Goal: Task Accomplishment & Management: Manage account settings

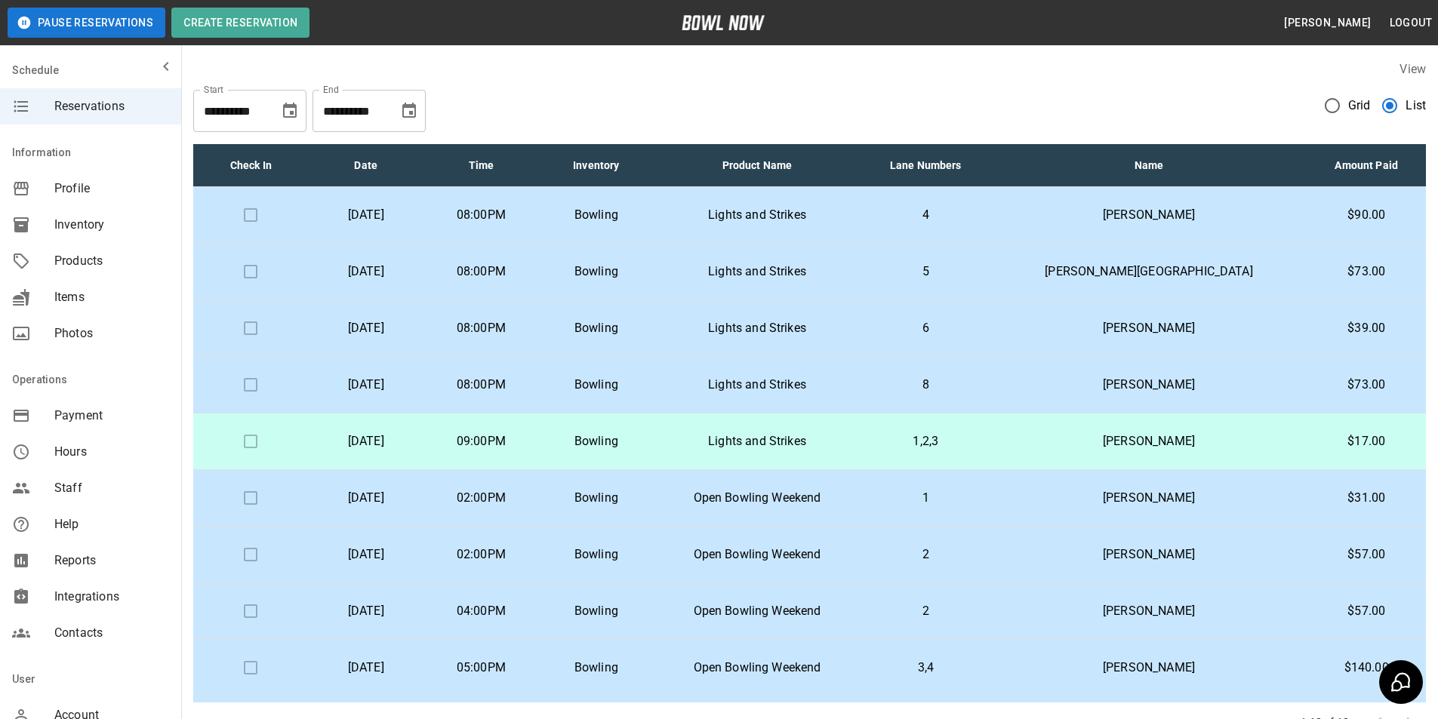
click at [942, 219] on td "4" at bounding box center [925, 215] width 131 height 57
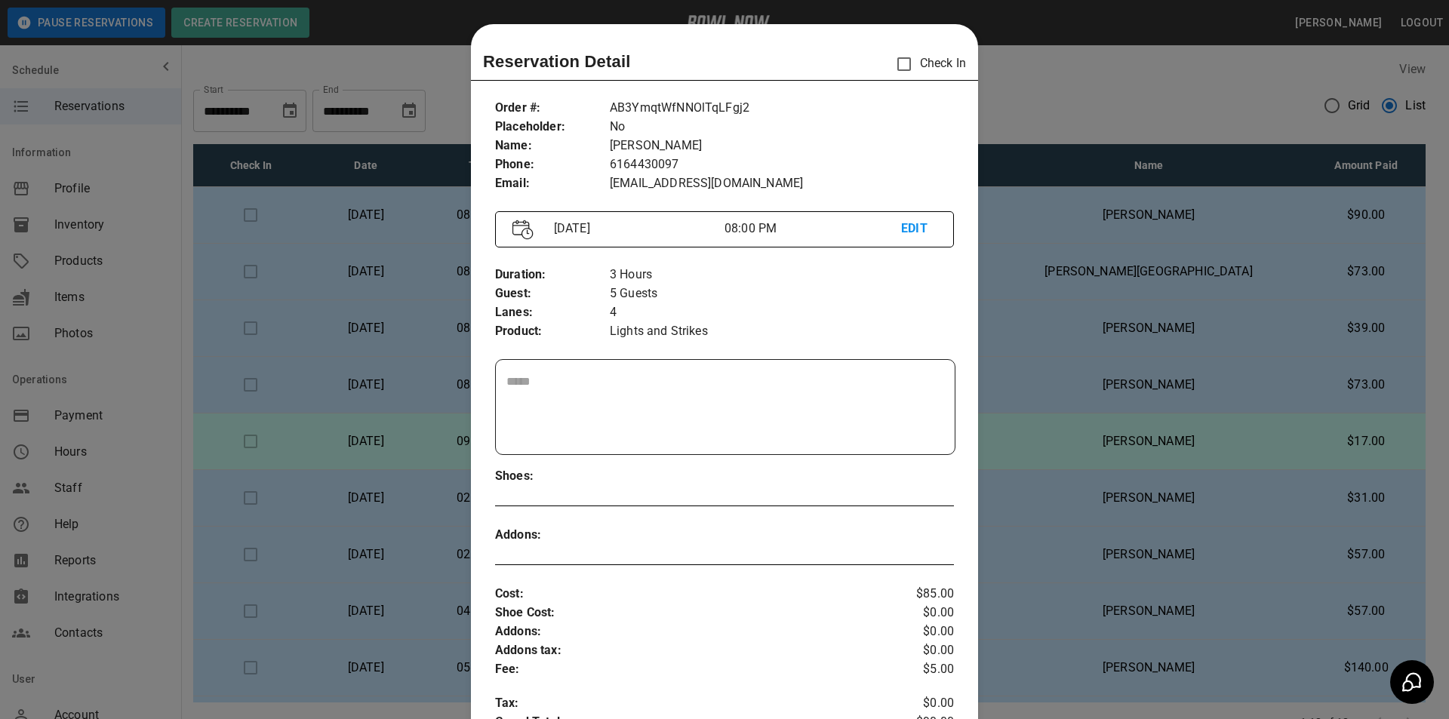
scroll to position [24, 0]
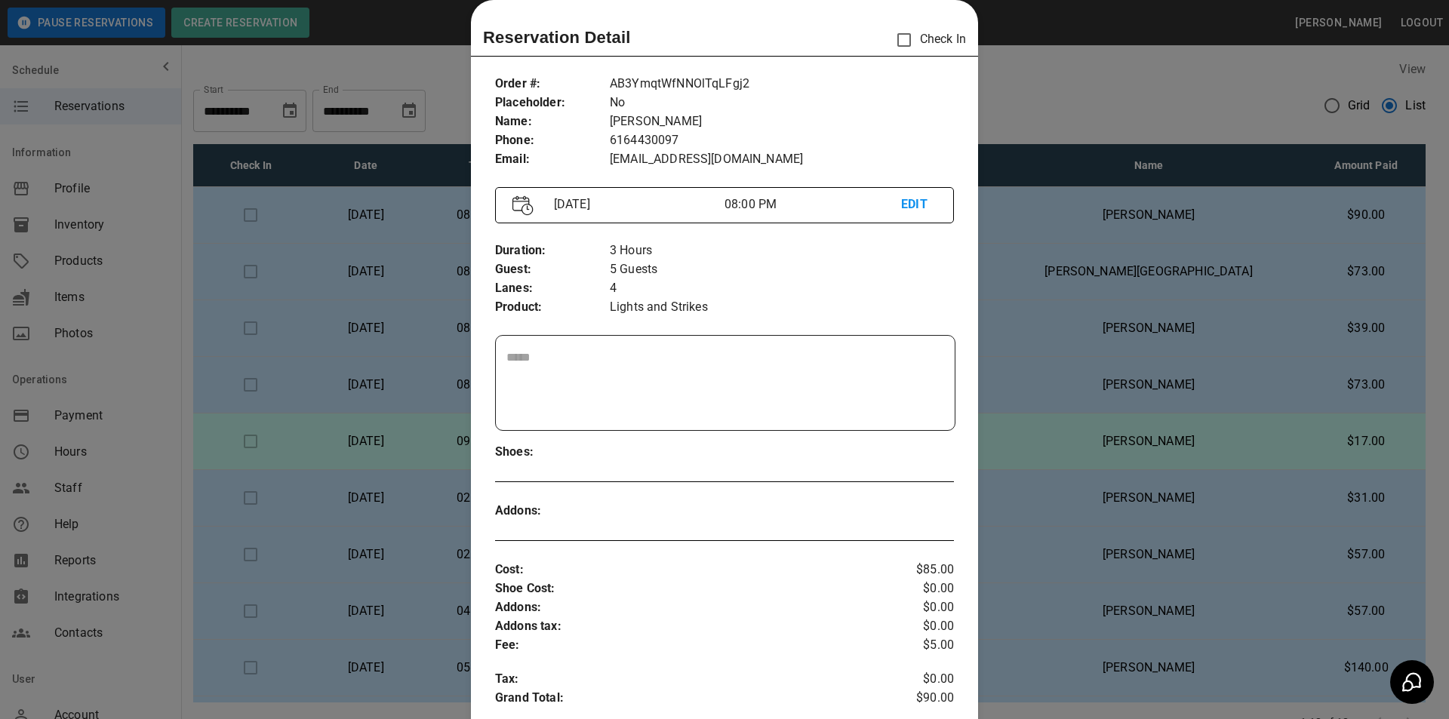
drag, startPoint x: 1060, startPoint y: 214, endPoint x: 1051, endPoint y: 190, distance: 25.8
click at [1063, 204] on div at bounding box center [724, 359] width 1449 height 719
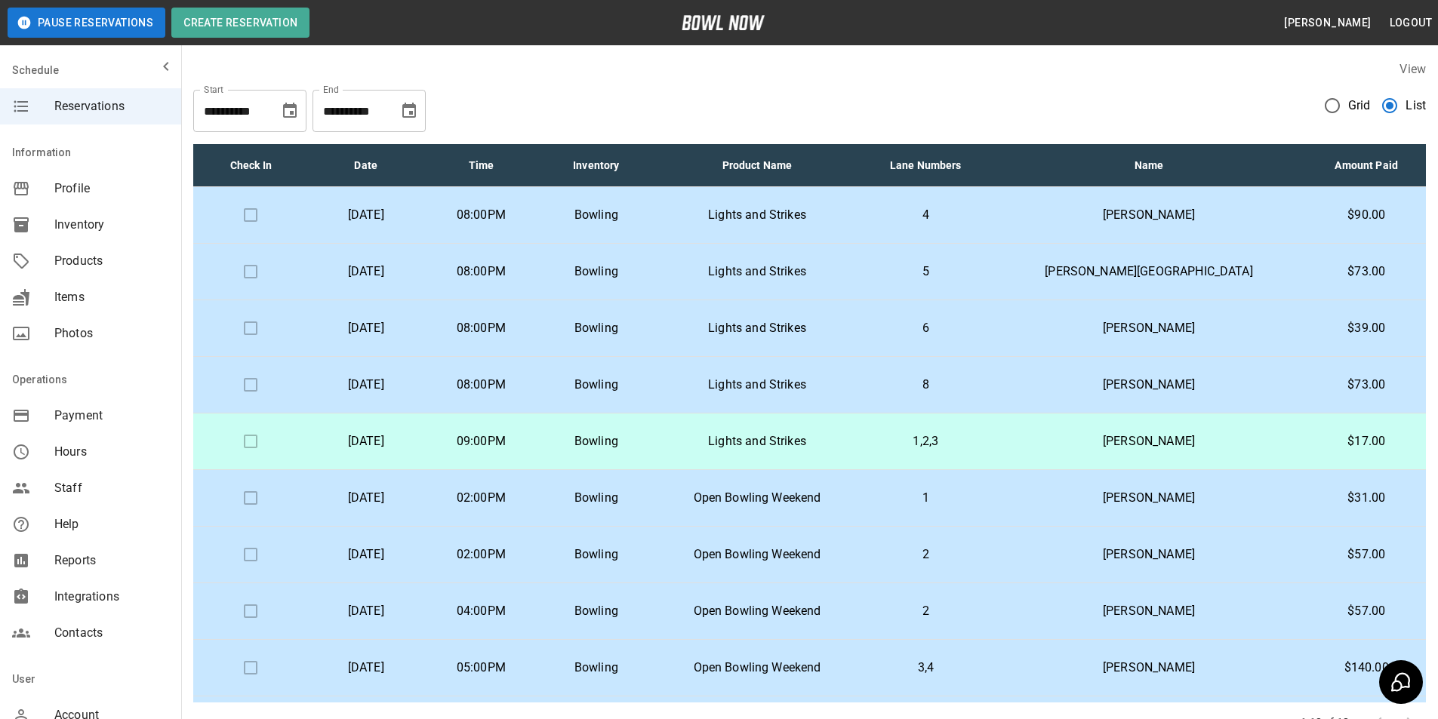
click at [991, 226] on td "4" at bounding box center [925, 215] width 131 height 57
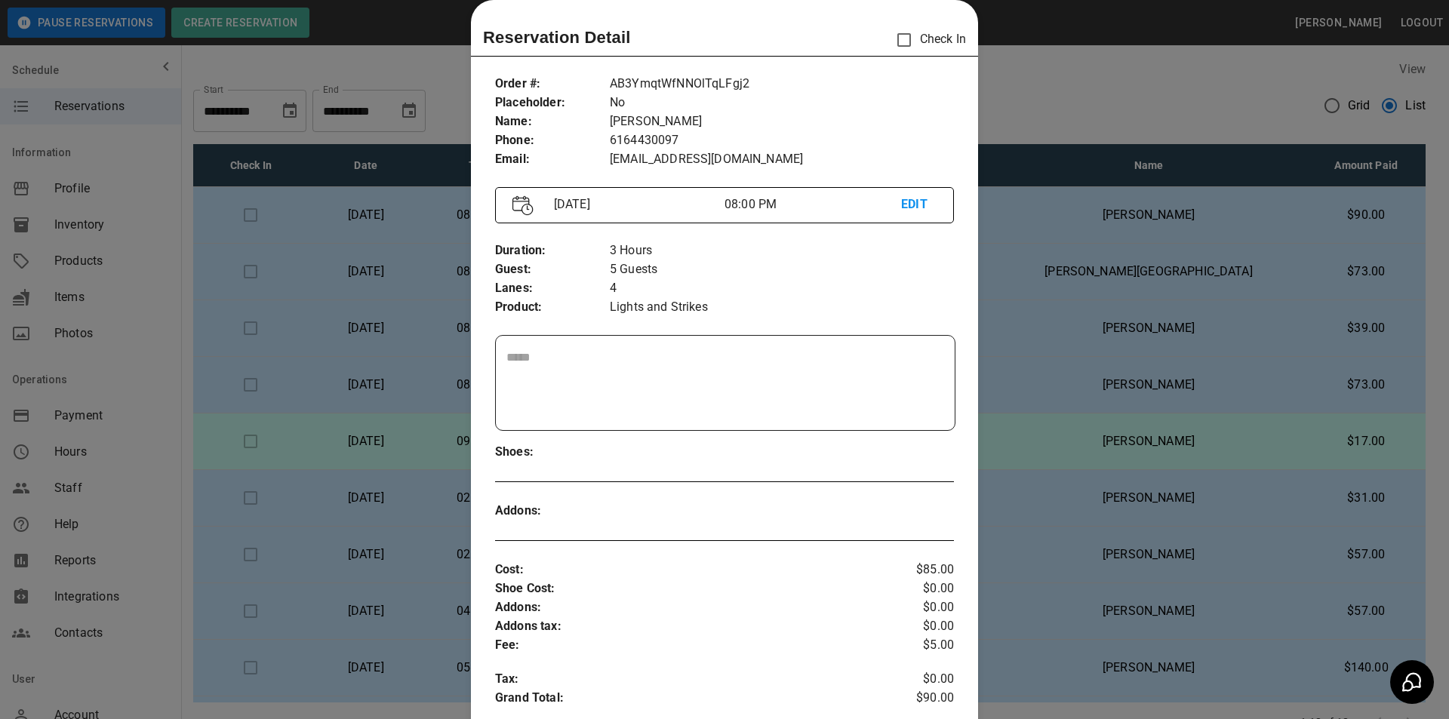
click at [1059, 223] on div at bounding box center [724, 359] width 1449 height 719
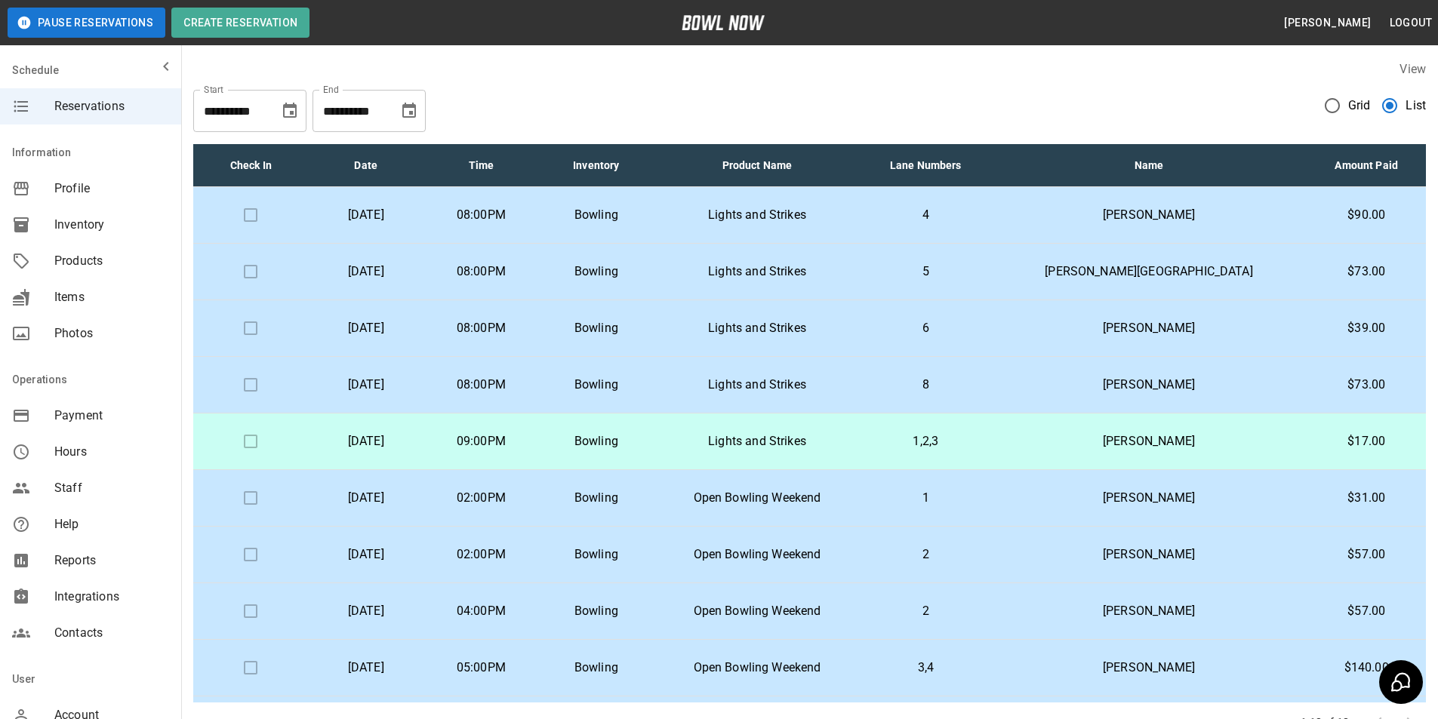
click at [991, 223] on td "4" at bounding box center [925, 215] width 131 height 57
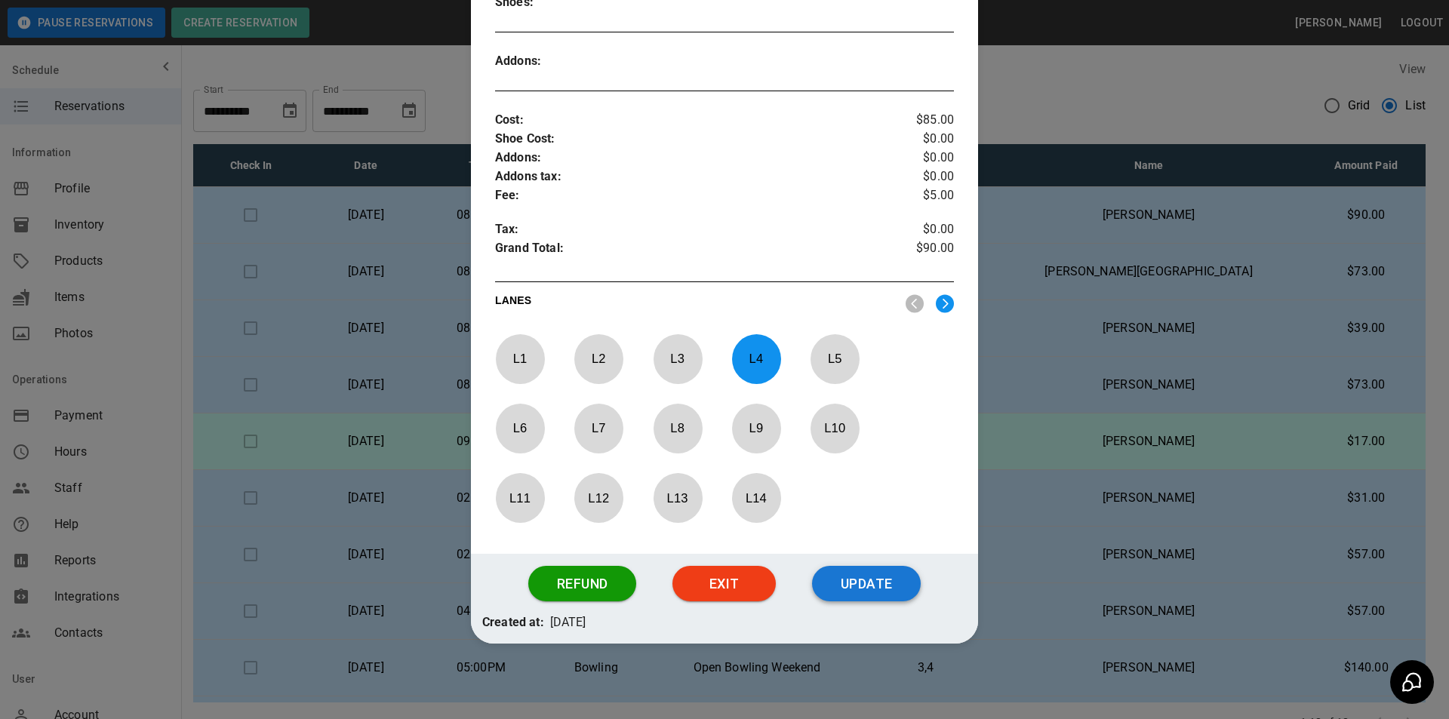
click at [875, 592] on button "Update" at bounding box center [866, 584] width 109 height 36
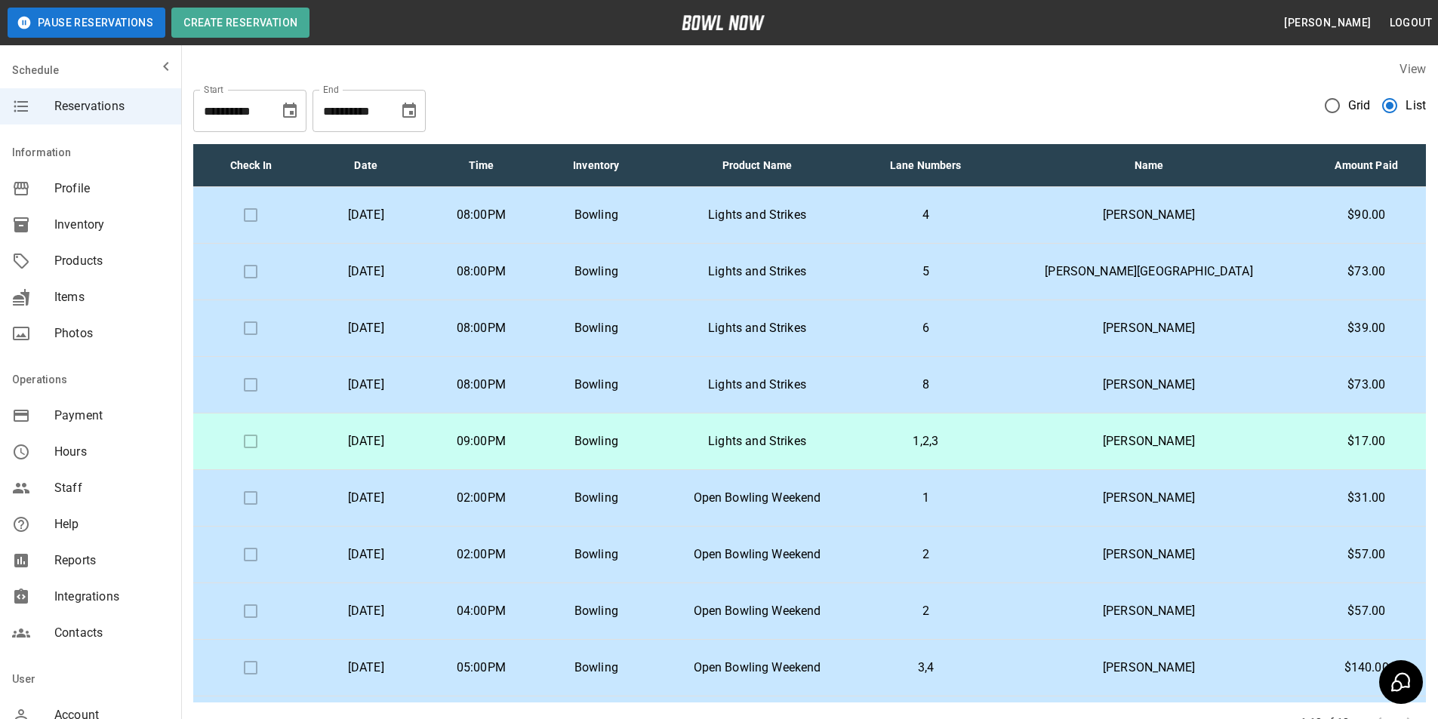
click at [1274, 389] on p "[PERSON_NAME]" at bounding box center [1149, 385] width 292 height 18
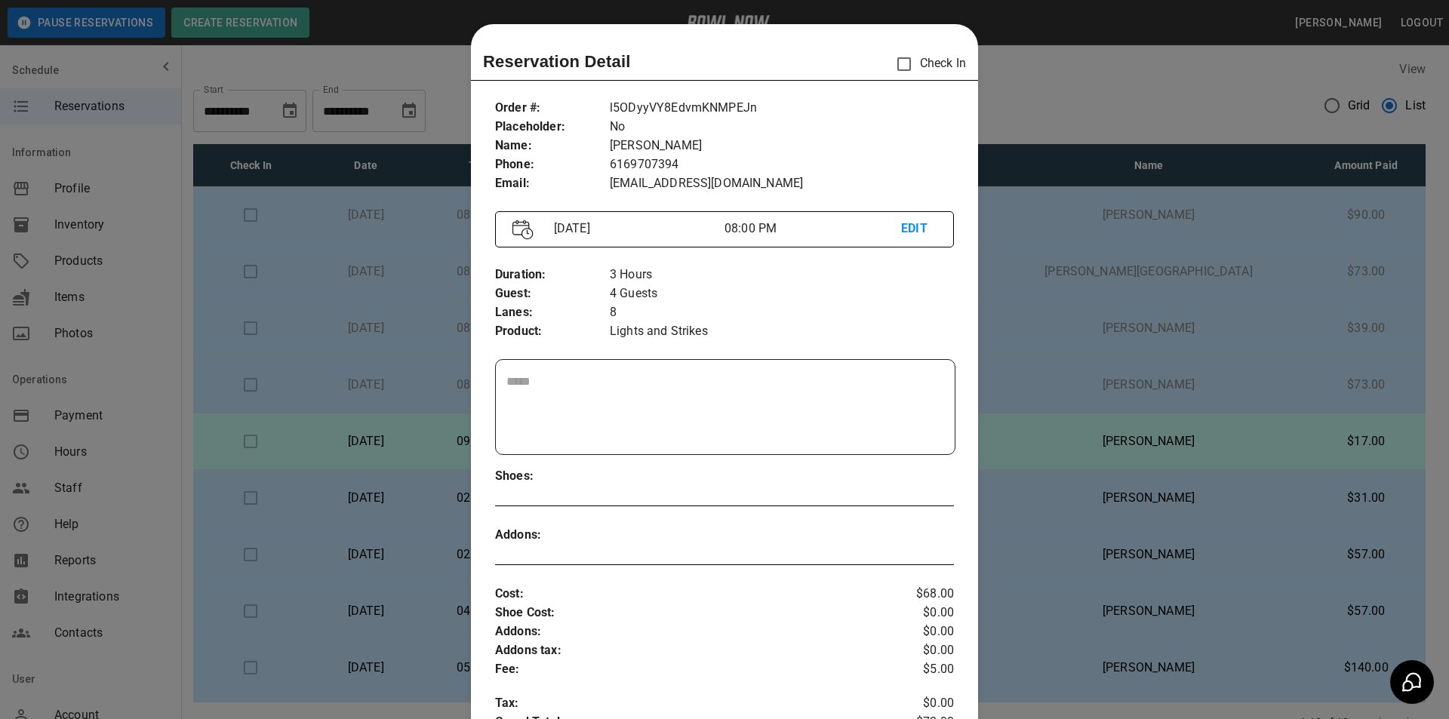
scroll to position [24, 0]
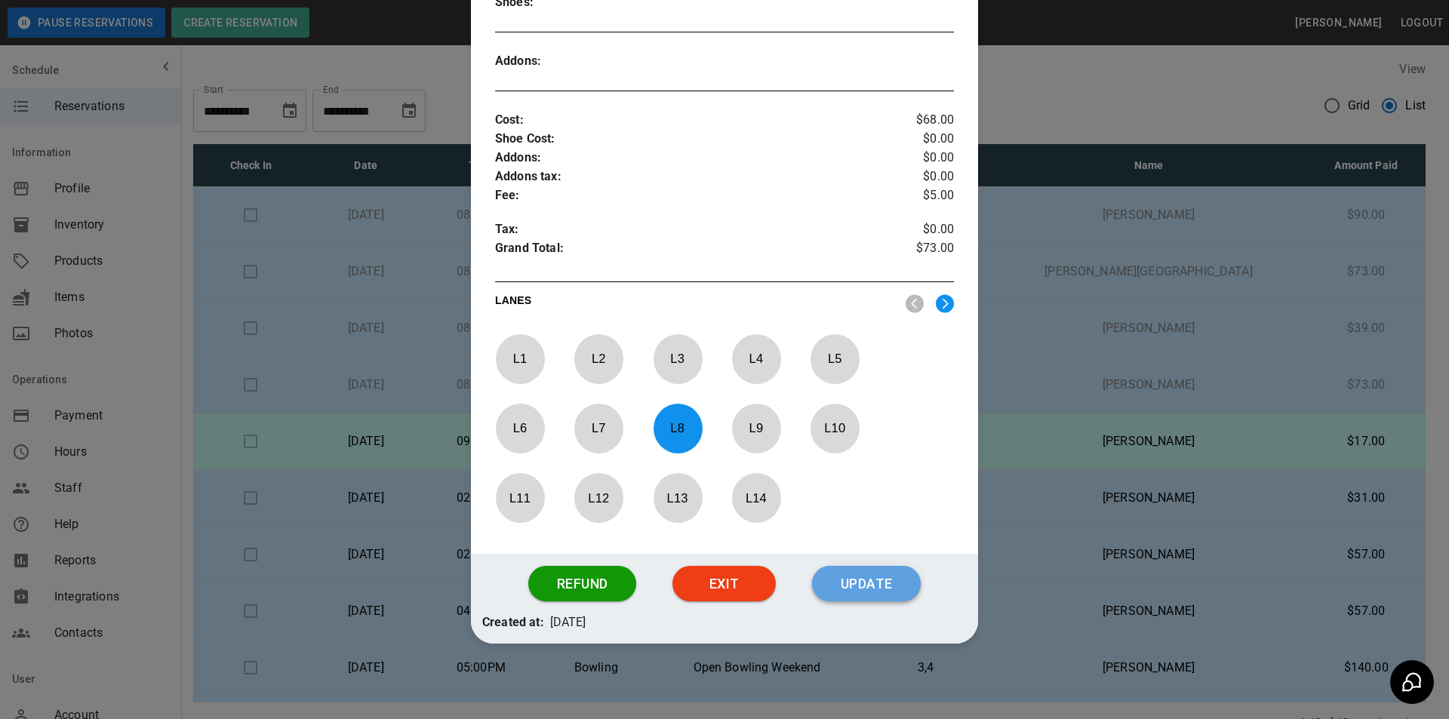
click at [870, 588] on button "Update" at bounding box center [866, 584] width 109 height 36
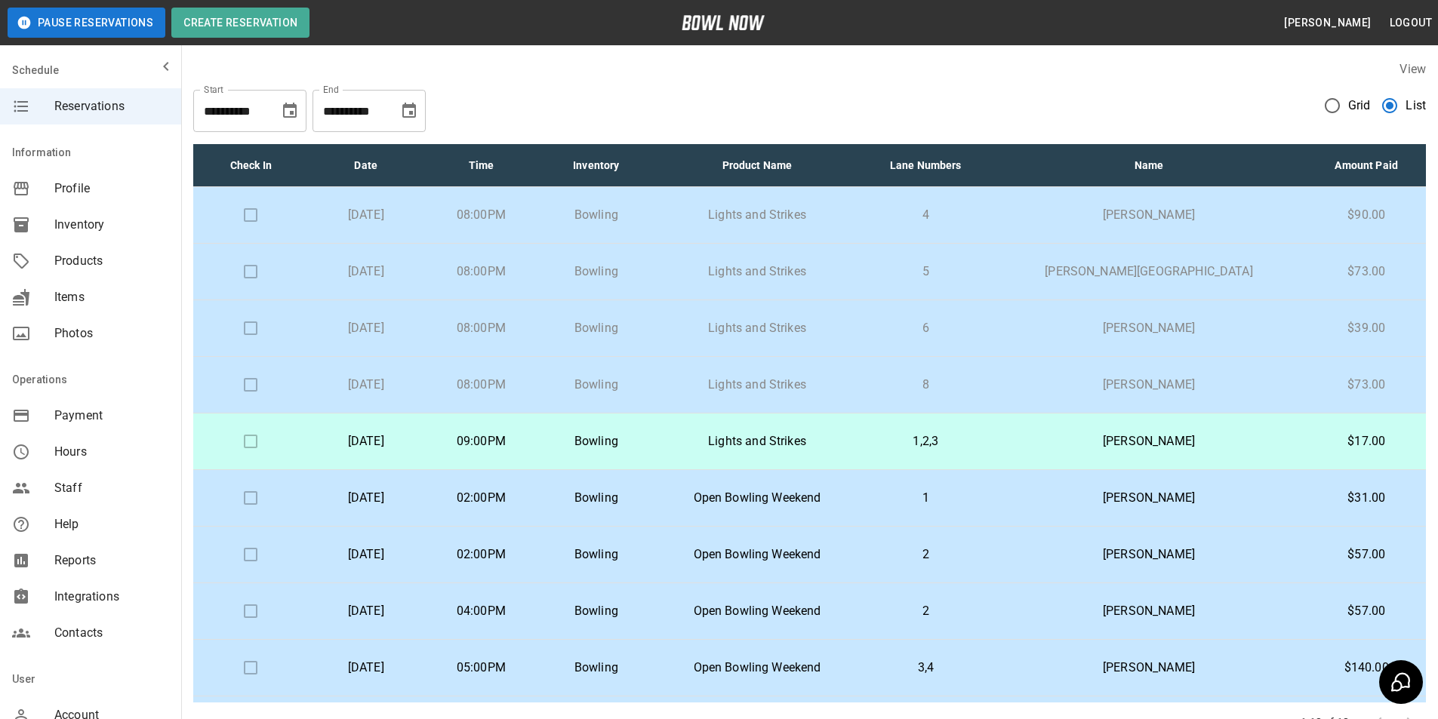
click at [1209, 335] on p "[PERSON_NAME]" at bounding box center [1149, 328] width 292 height 18
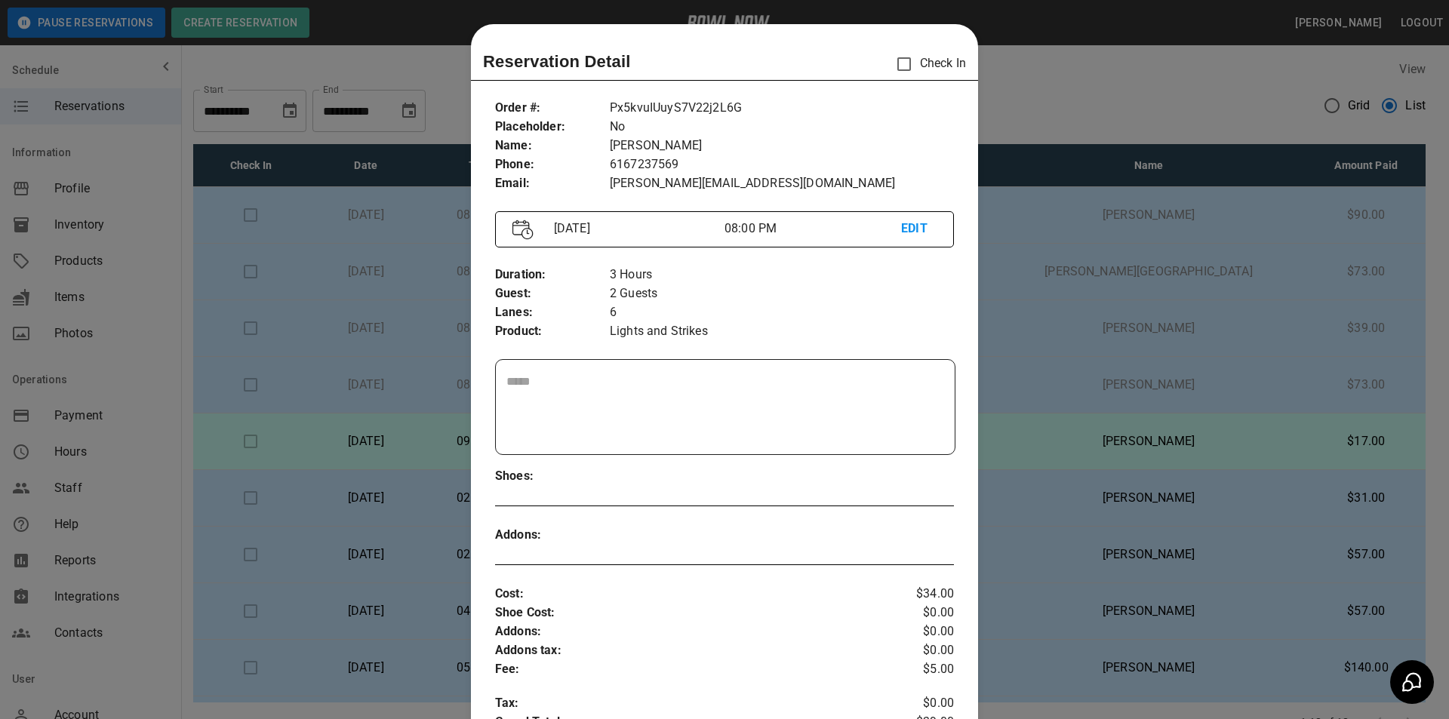
scroll to position [24, 0]
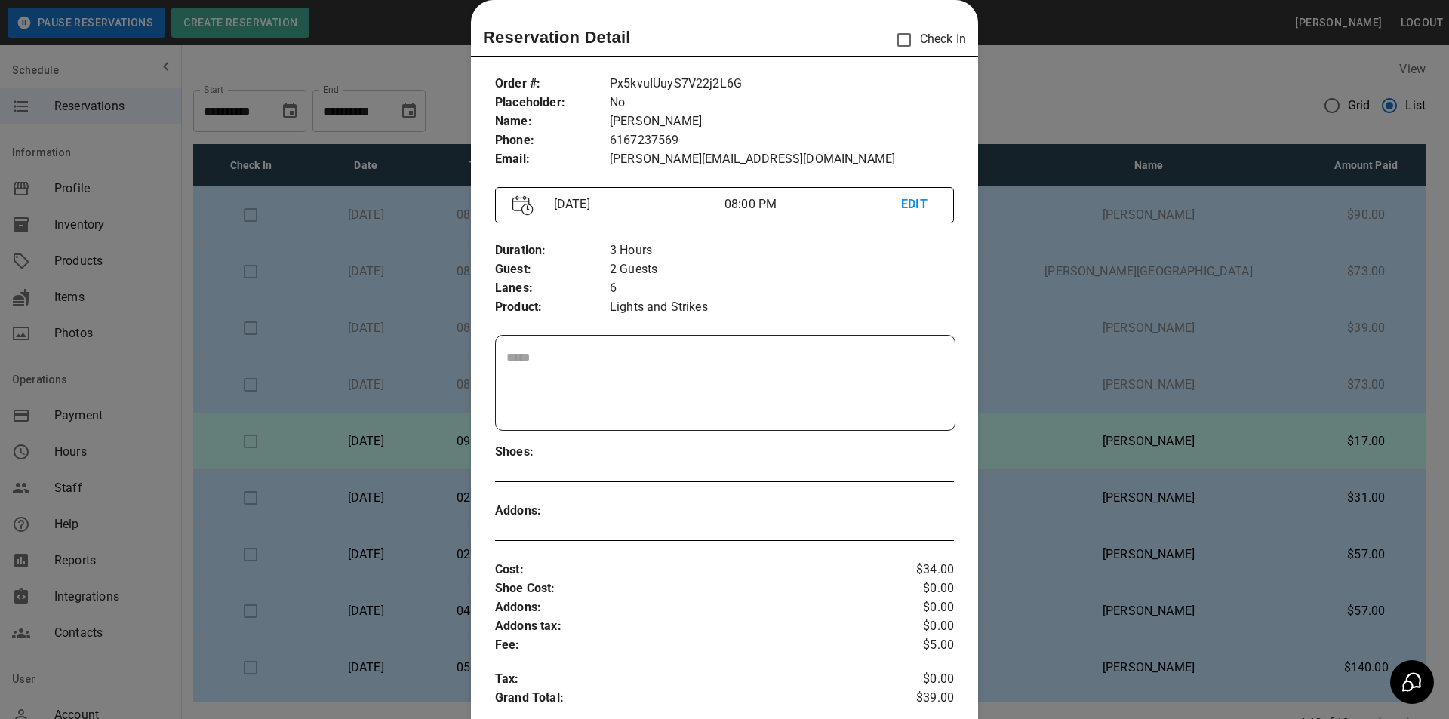
click at [1209, 335] on div at bounding box center [724, 359] width 1449 height 719
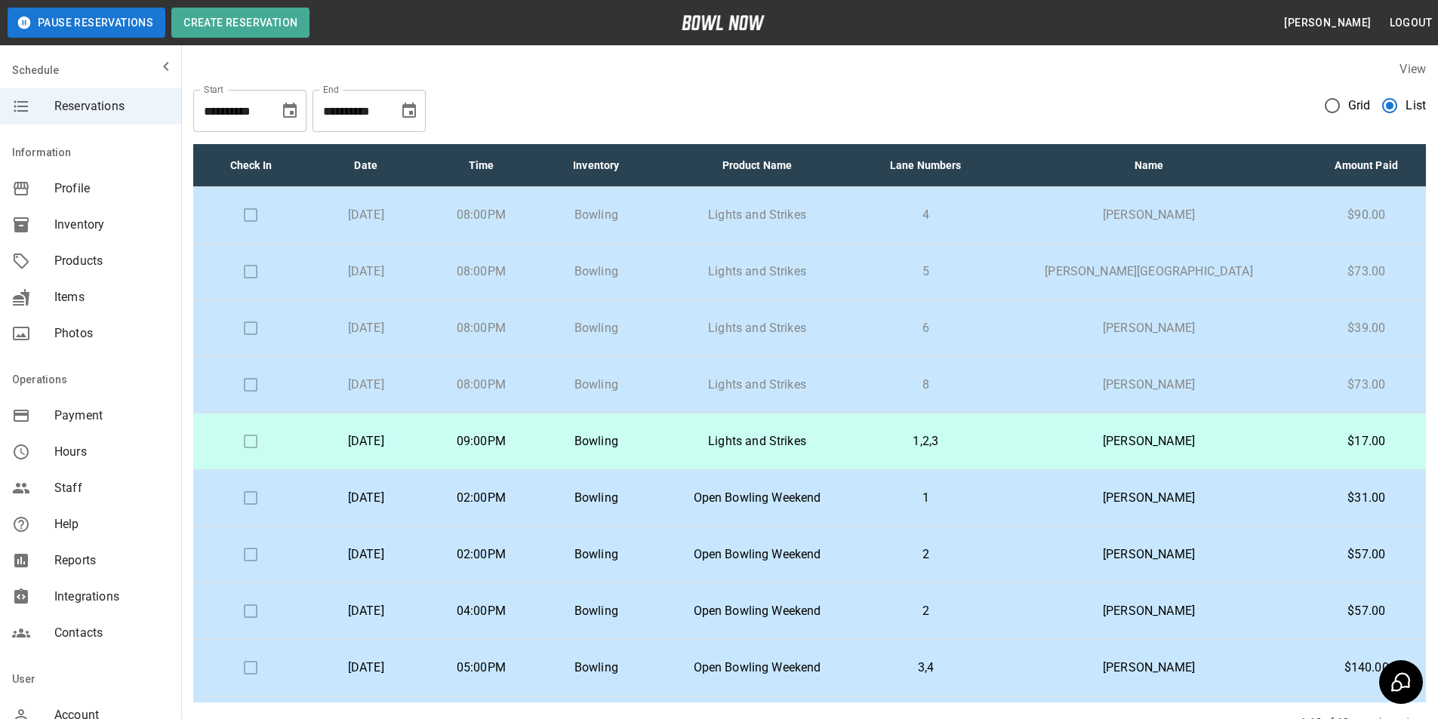
click at [1131, 271] on p "[PERSON_NAME][GEOGRAPHIC_DATA]" at bounding box center [1149, 272] width 292 height 18
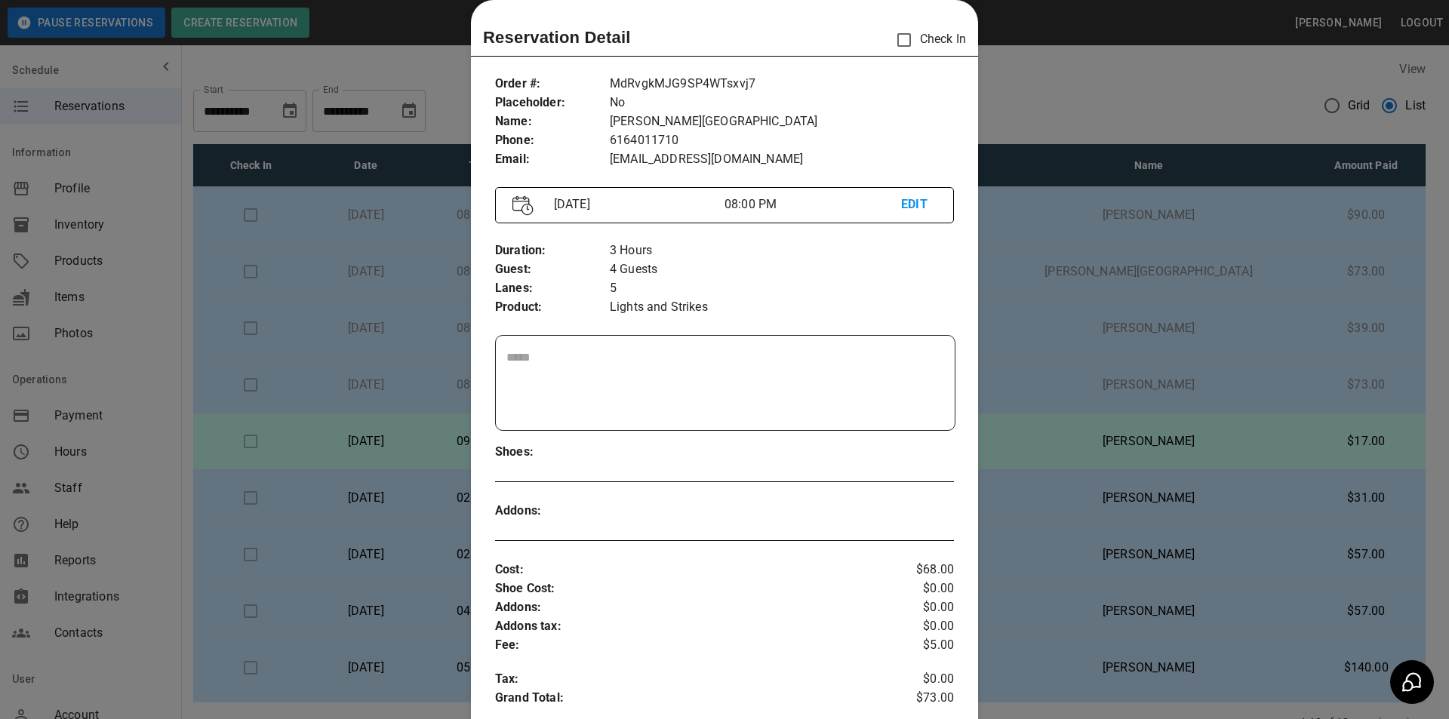
click at [1140, 293] on div at bounding box center [724, 359] width 1449 height 719
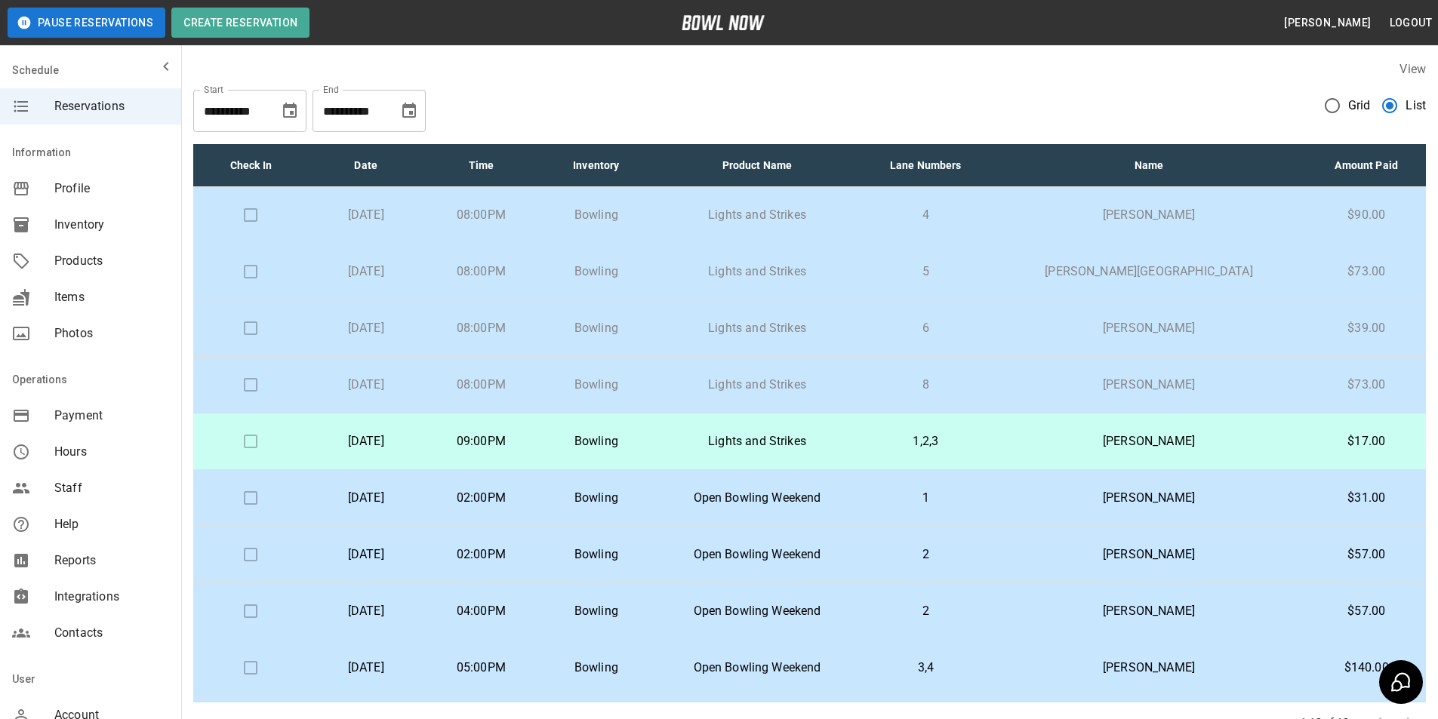
click at [1081, 441] on p "[PERSON_NAME]" at bounding box center [1149, 441] width 292 height 18
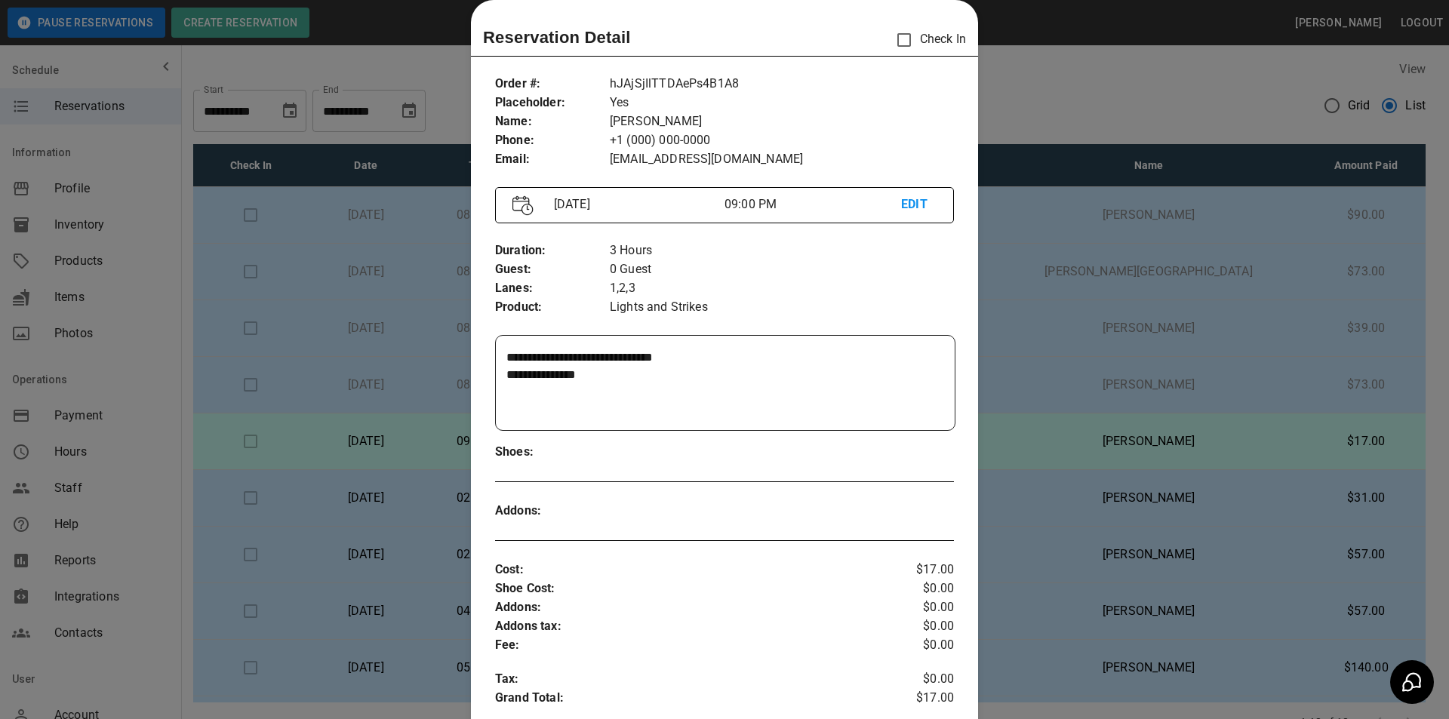
click at [1079, 82] on div at bounding box center [724, 359] width 1449 height 719
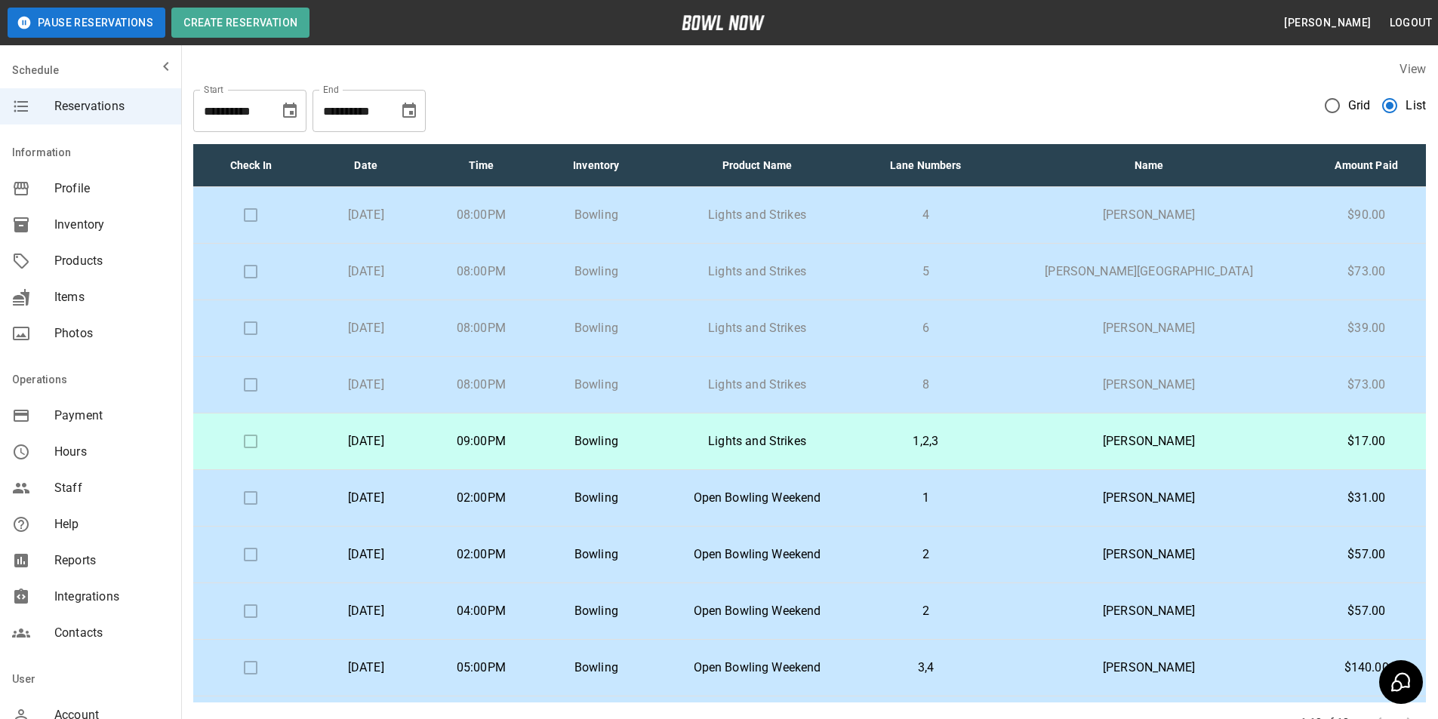
click at [979, 218] on p "4" at bounding box center [925, 215] width 106 height 18
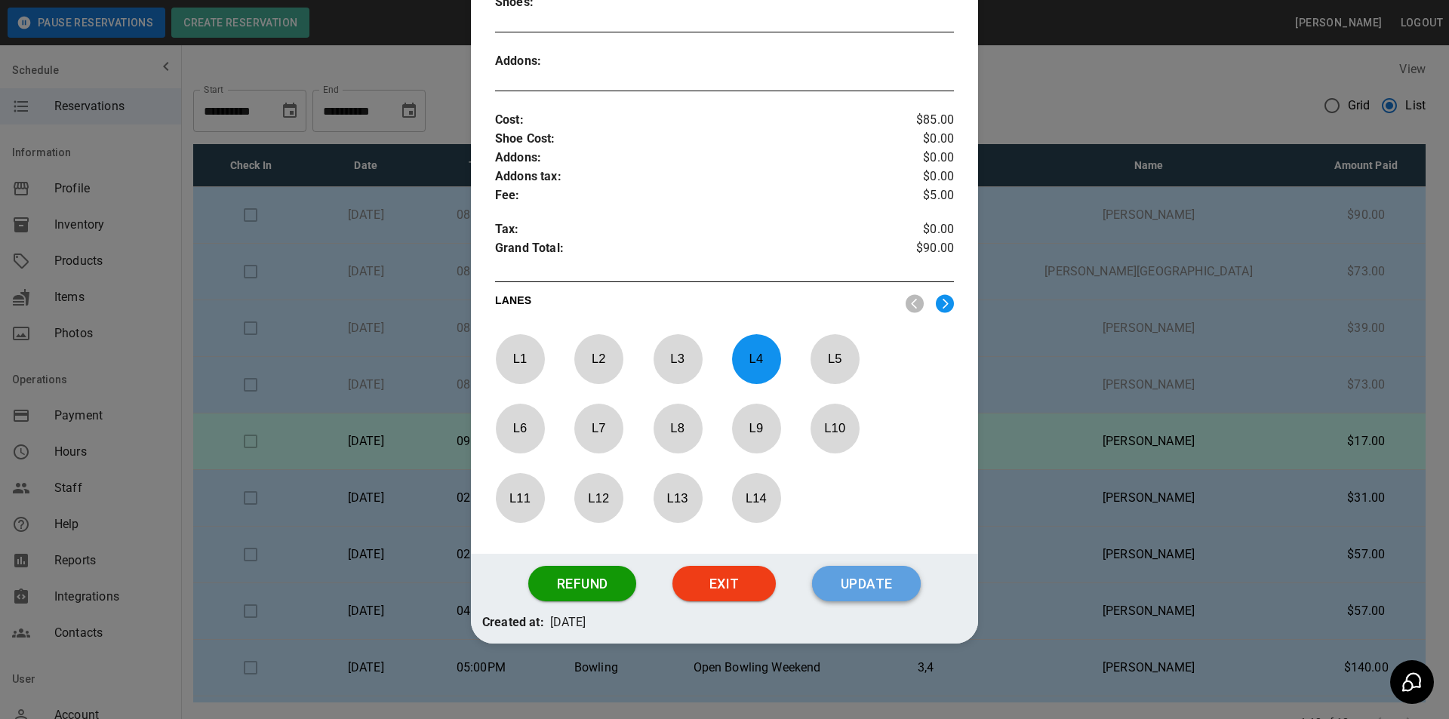
click at [888, 592] on button "Update" at bounding box center [866, 584] width 109 height 36
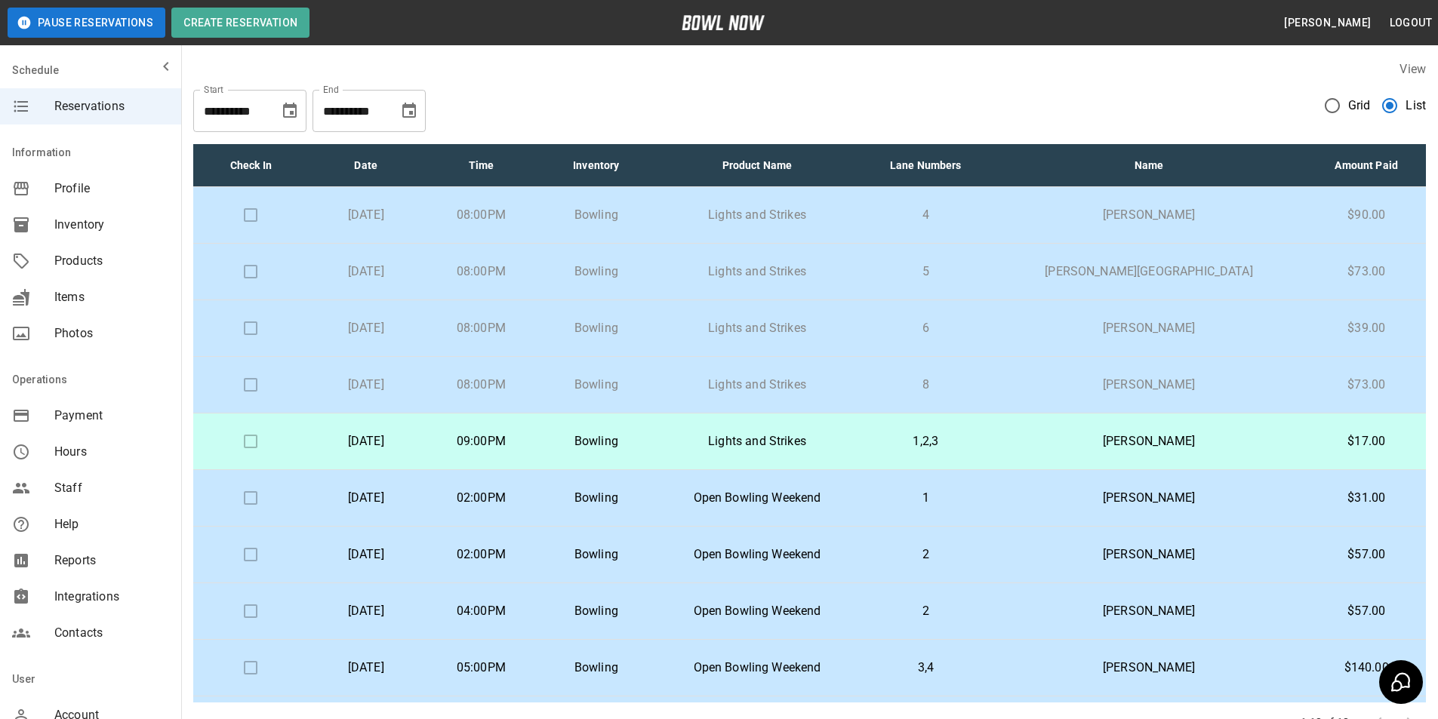
click at [991, 265] on td "5" at bounding box center [925, 272] width 131 height 57
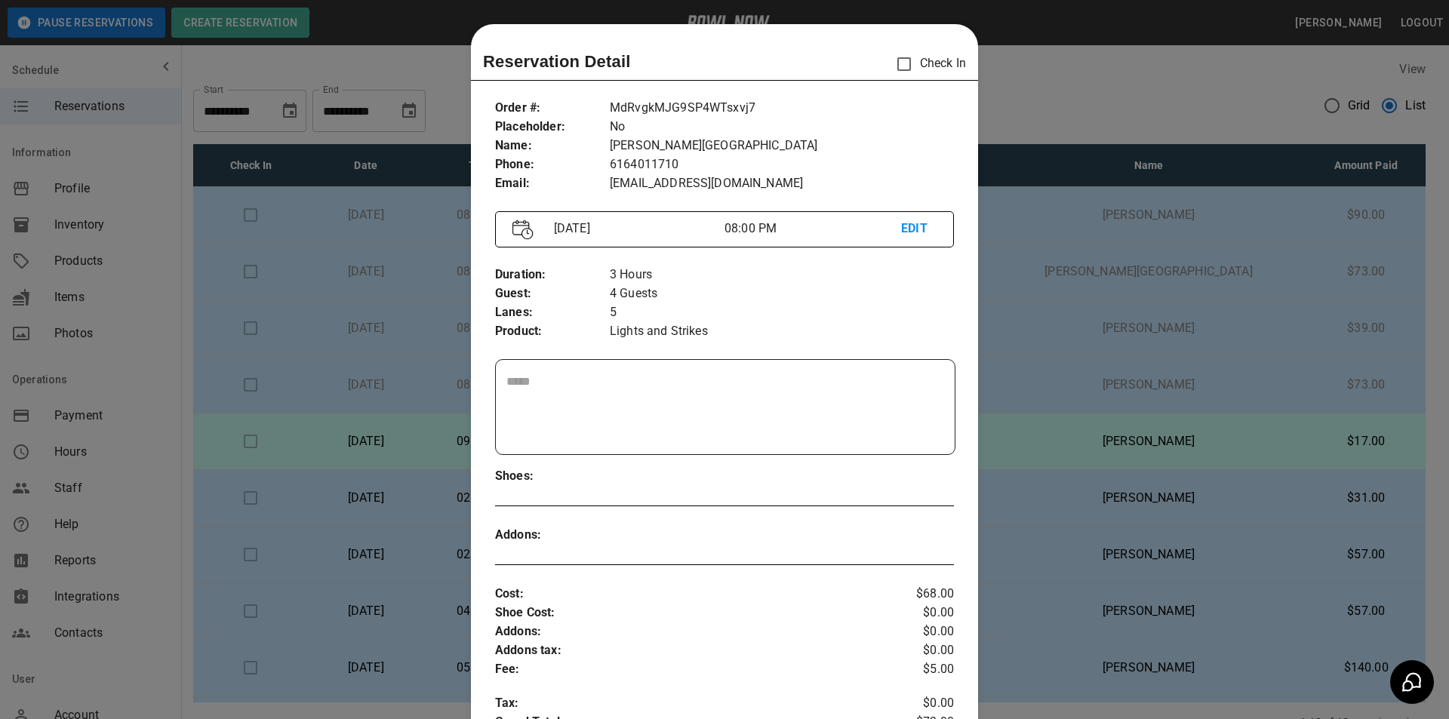
scroll to position [24, 0]
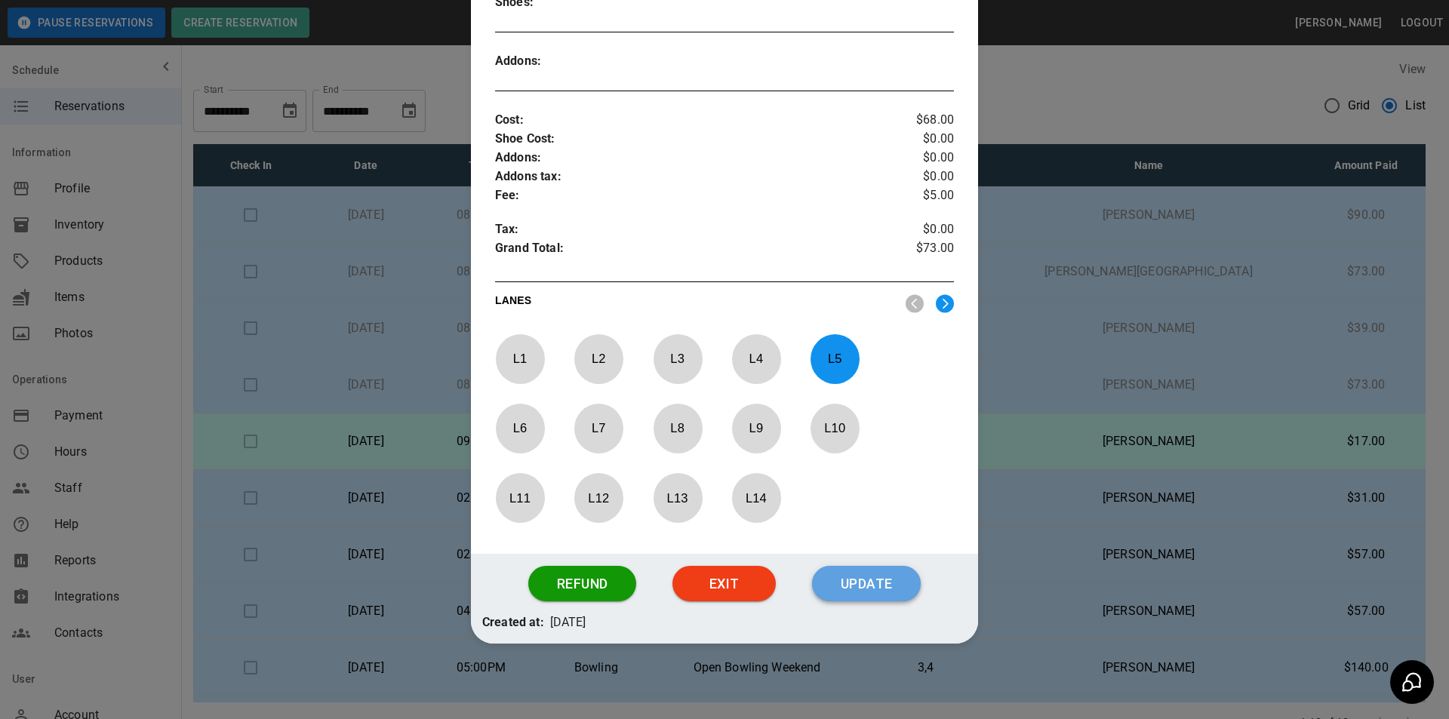
click at [885, 599] on button "Update" at bounding box center [866, 584] width 109 height 36
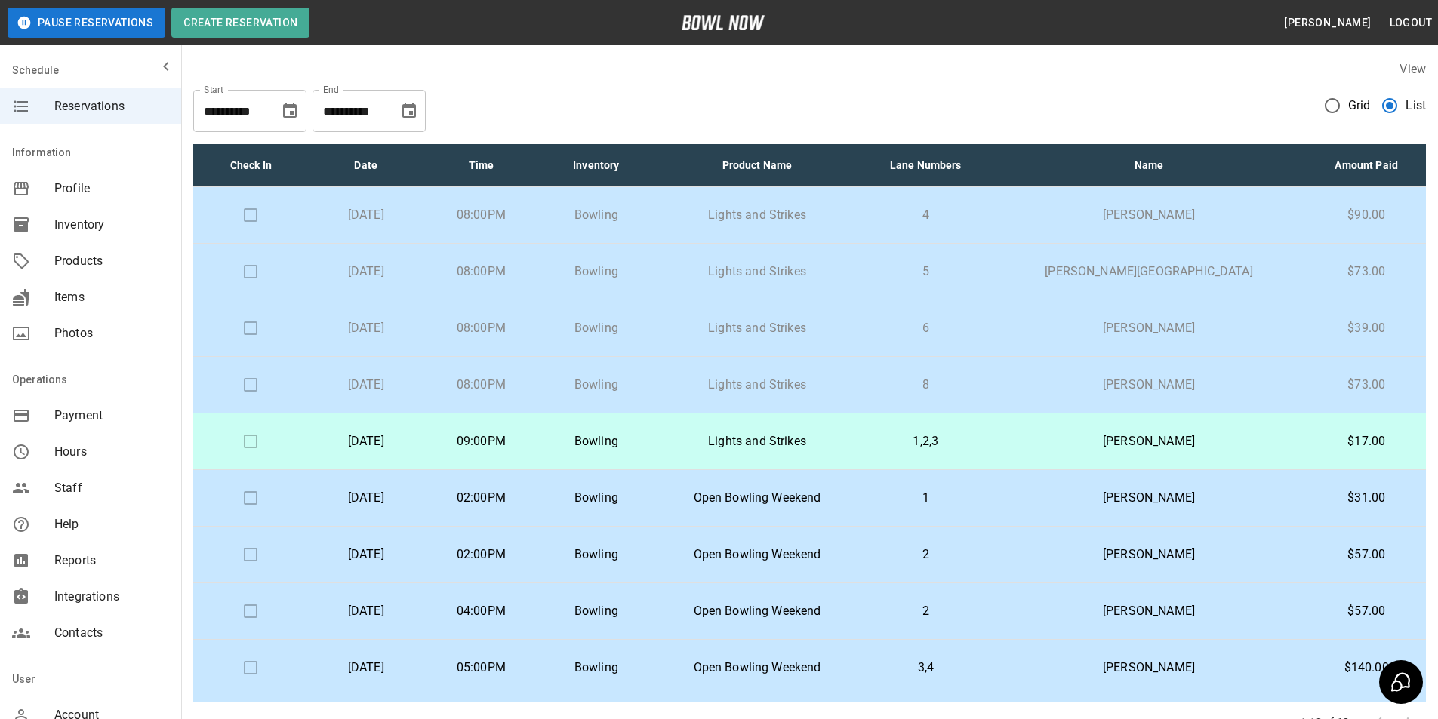
click at [1089, 326] on p "[PERSON_NAME]" at bounding box center [1149, 328] width 292 height 18
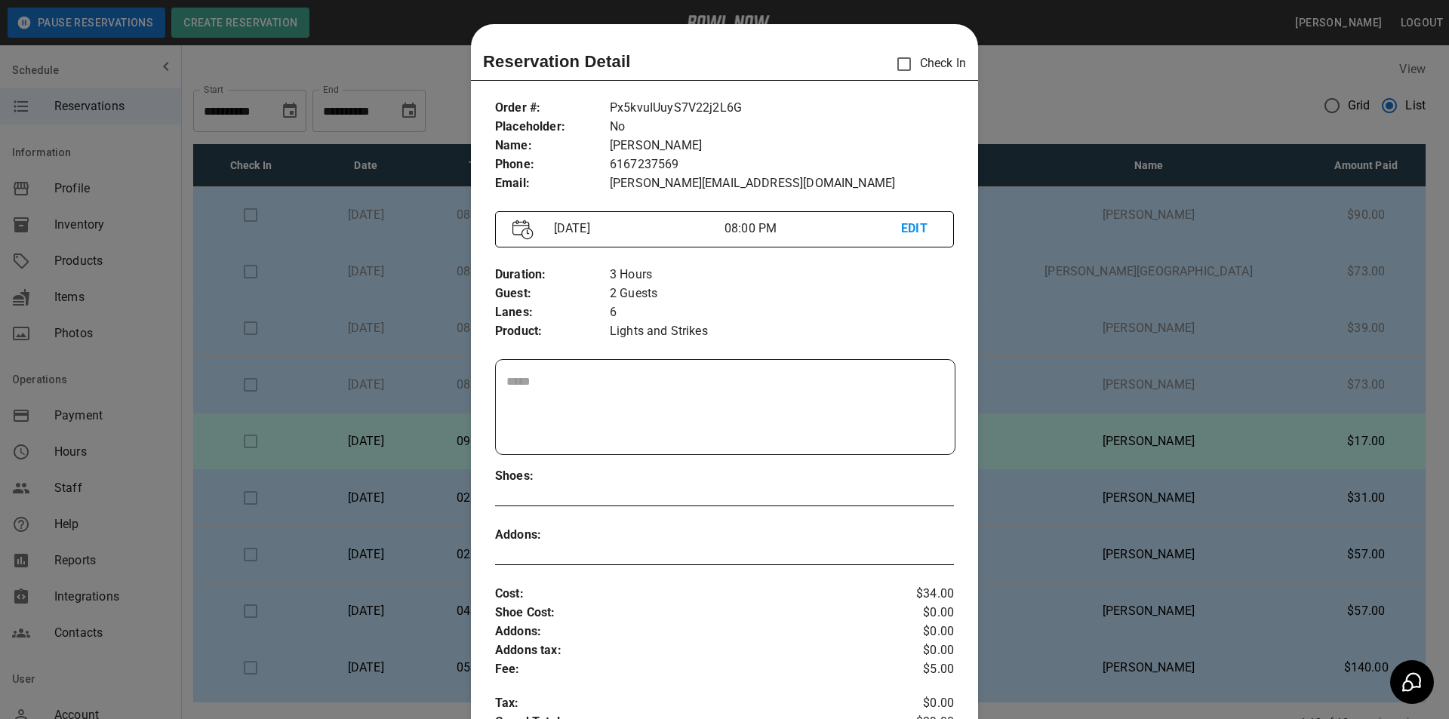
scroll to position [24, 0]
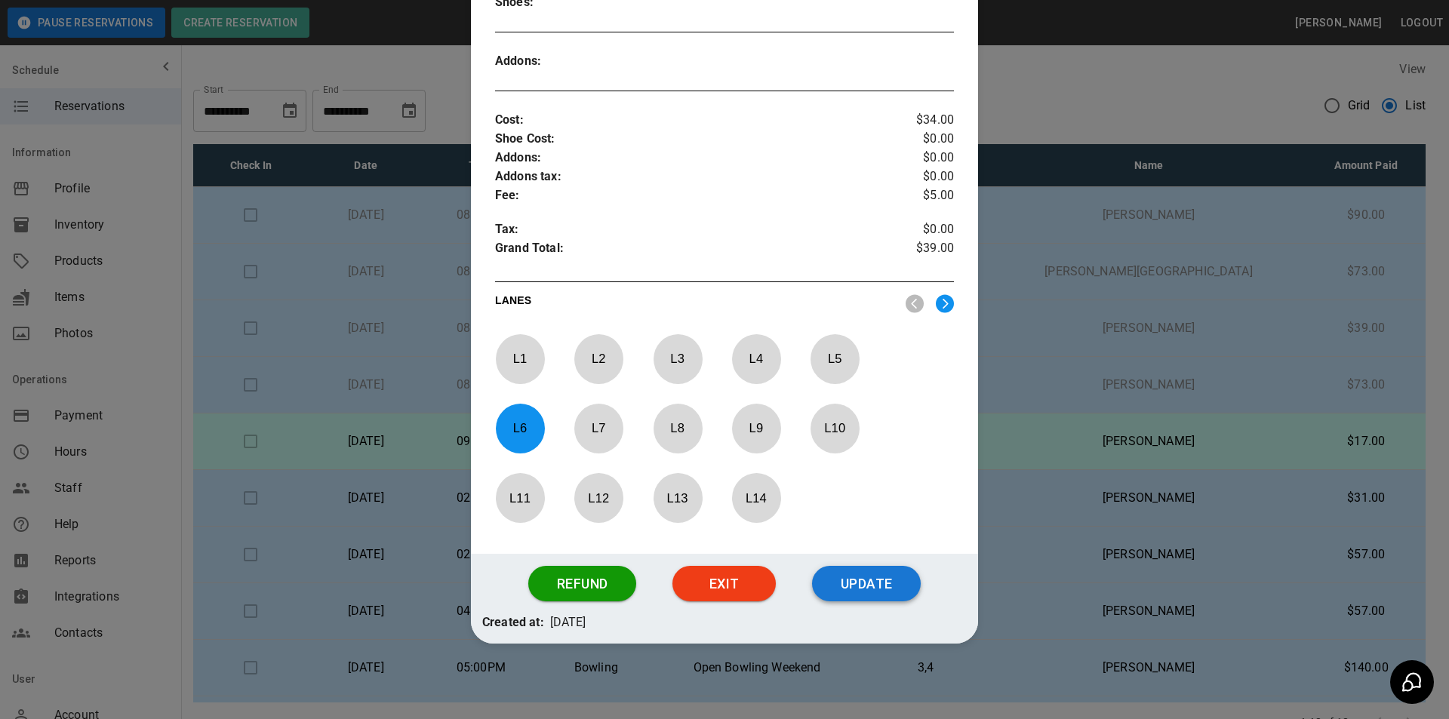
click at [866, 589] on button "Update" at bounding box center [866, 584] width 109 height 36
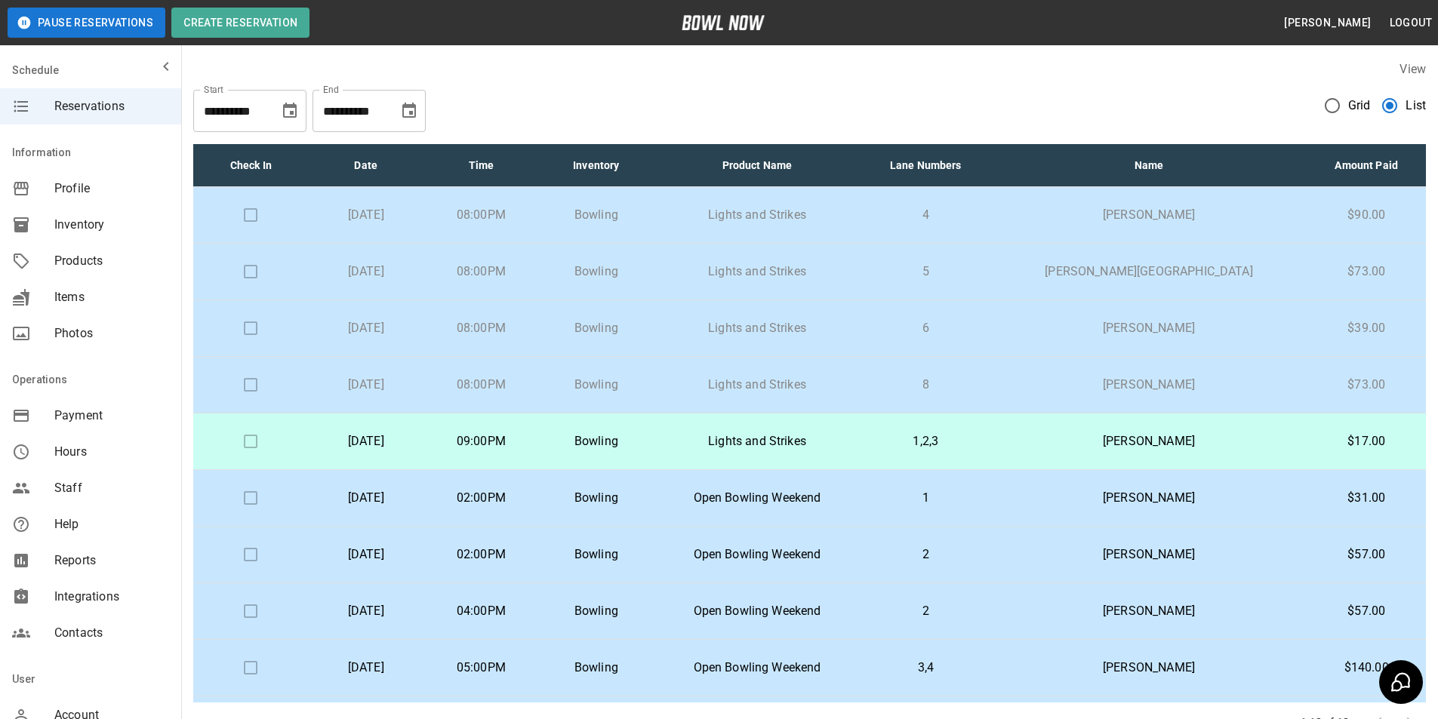
click at [960, 439] on p "1,2,3" at bounding box center [925, 441] width 106 height 18
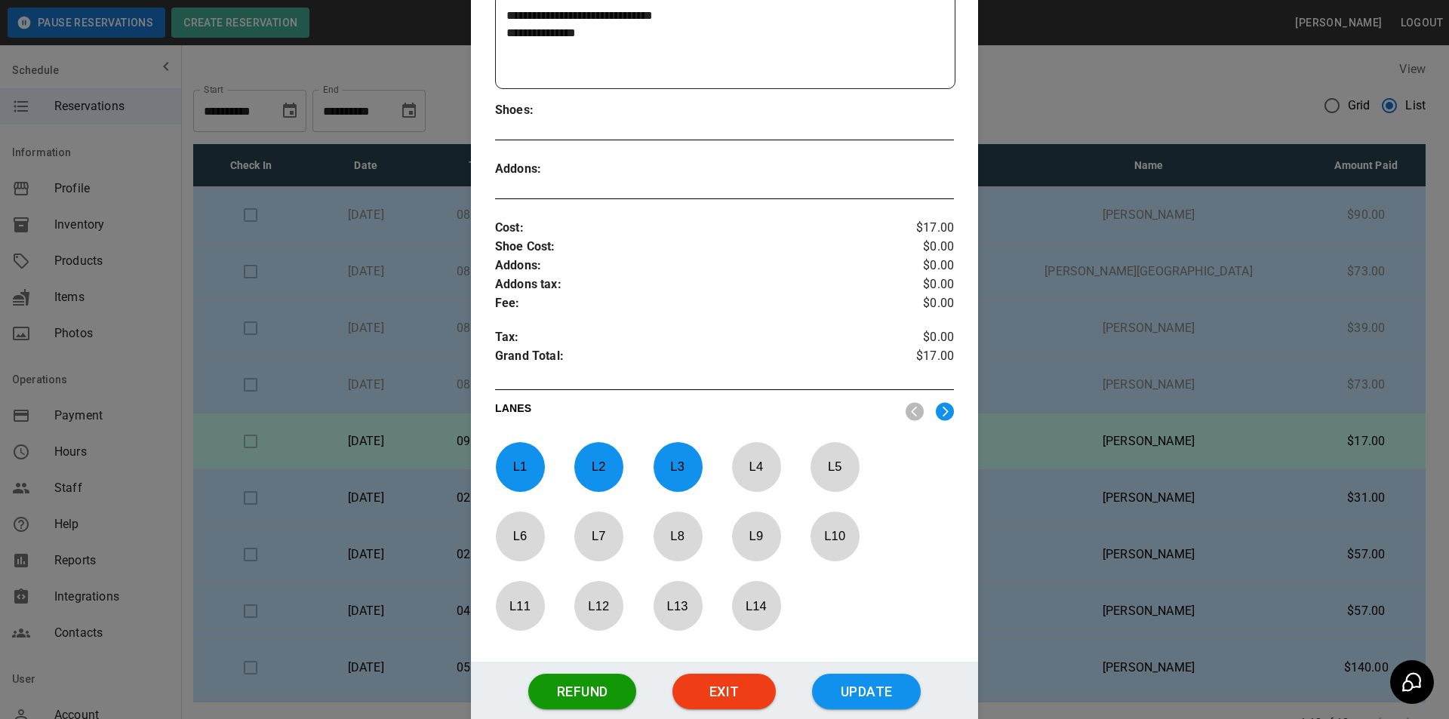
scroll to position [474, 0]
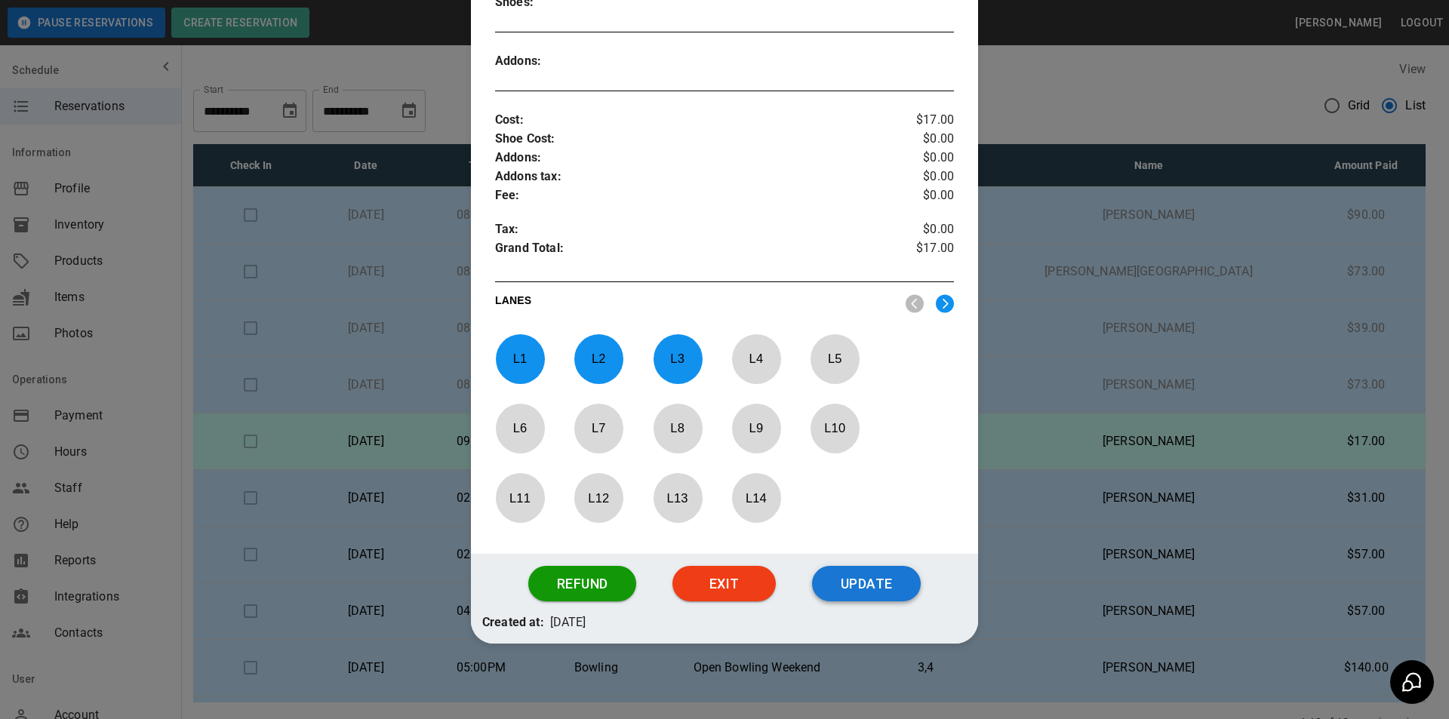
click at [889, 594] on button "Update" at bounding box center [866, 584] width 109 height 36
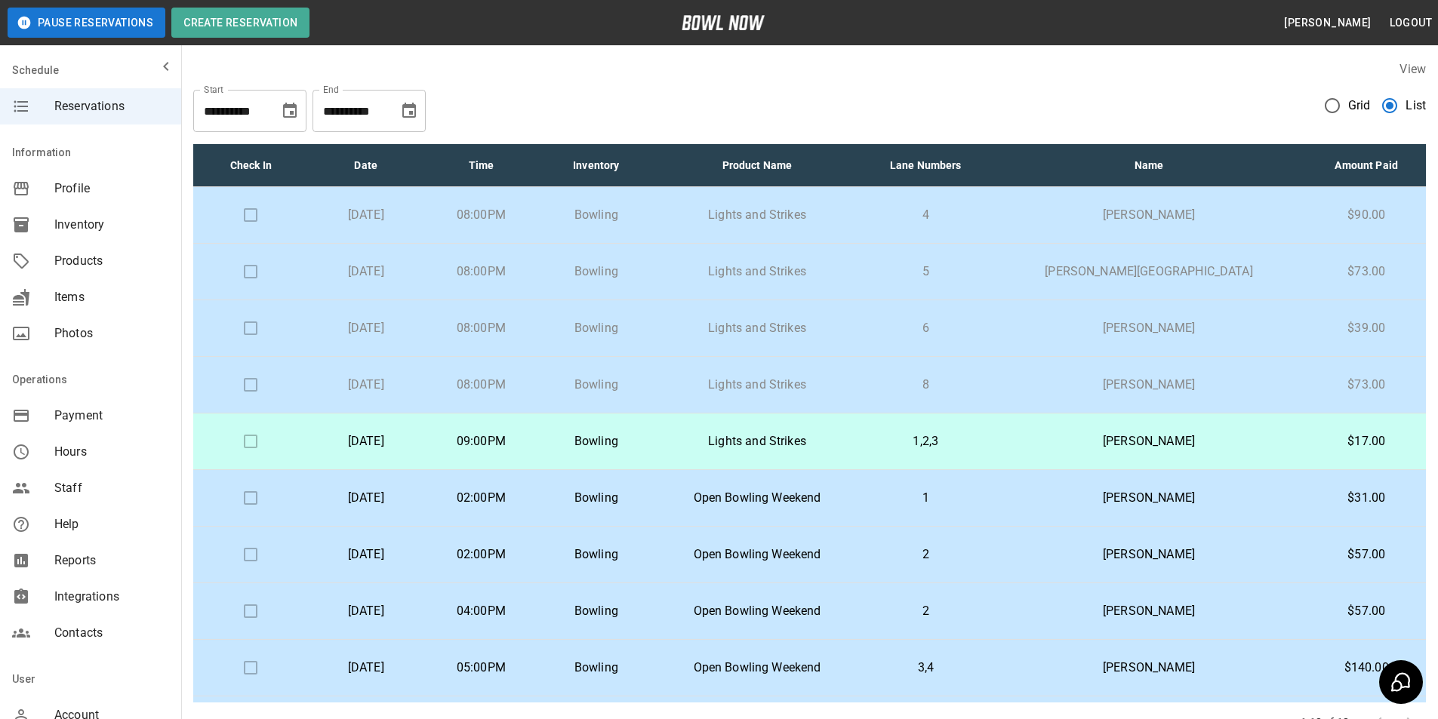
click at [1110, 380] on p "[PERSON_NAME]" at bounding box center [1149, 385] width 292 height 18
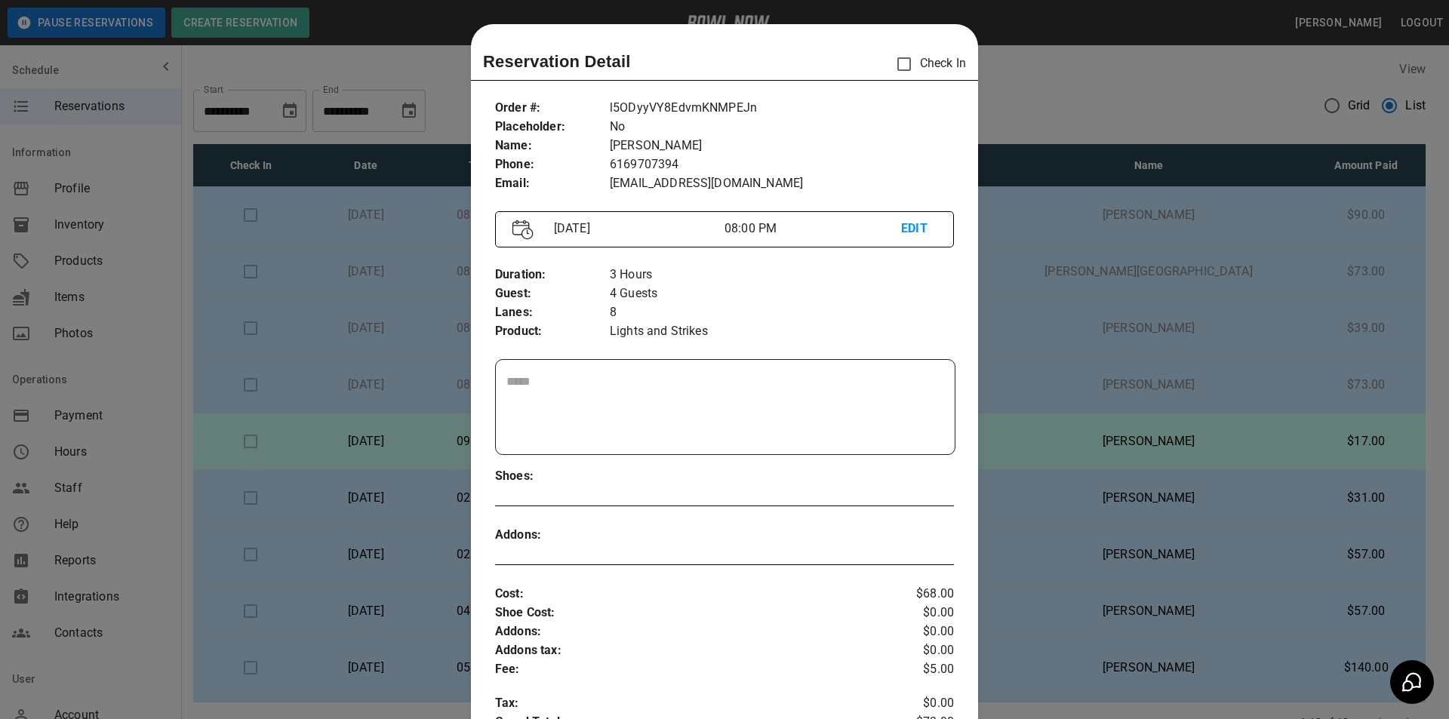
scroll to position [24, 0]
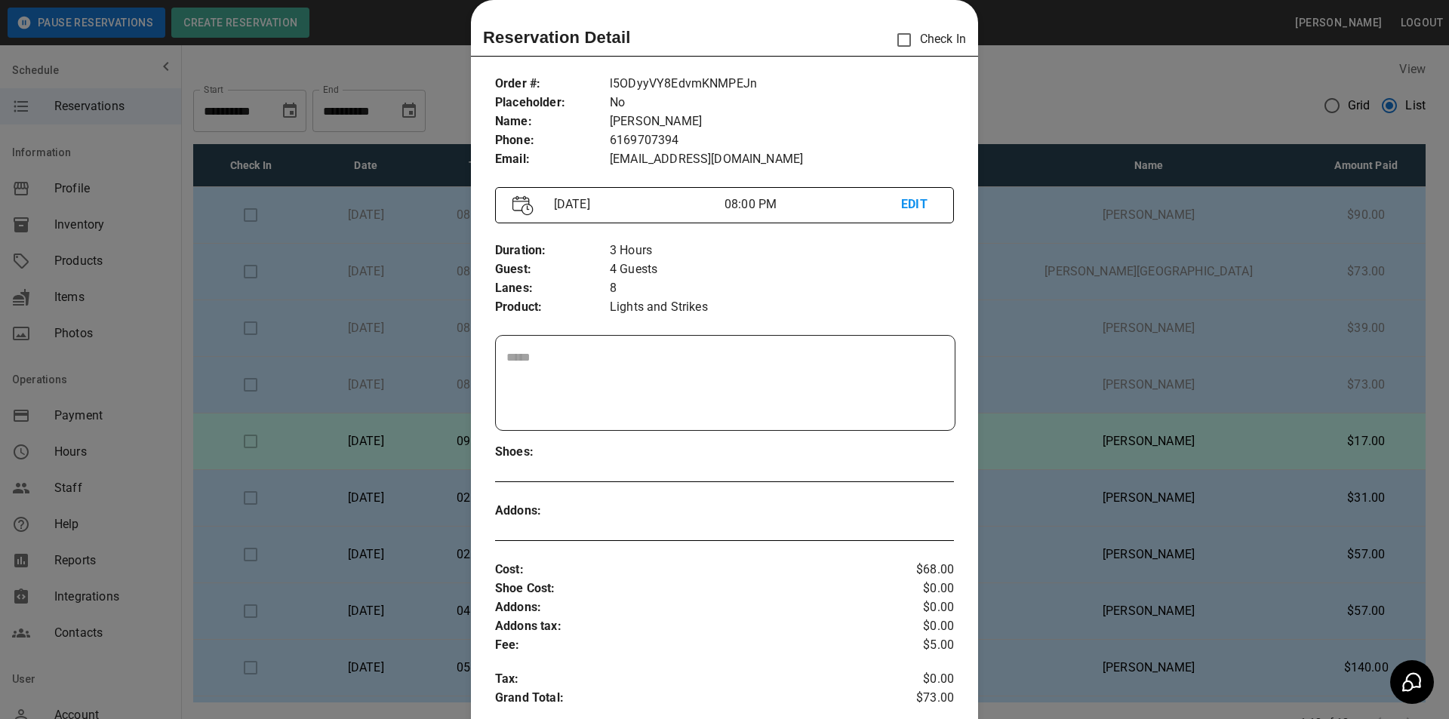
click at [900, 59] on div "Reservation Detail Check In Order # : Placeholder : Name : Phone : Email : l5OD…" at bounding box center [724, 547] width 507 height 1094
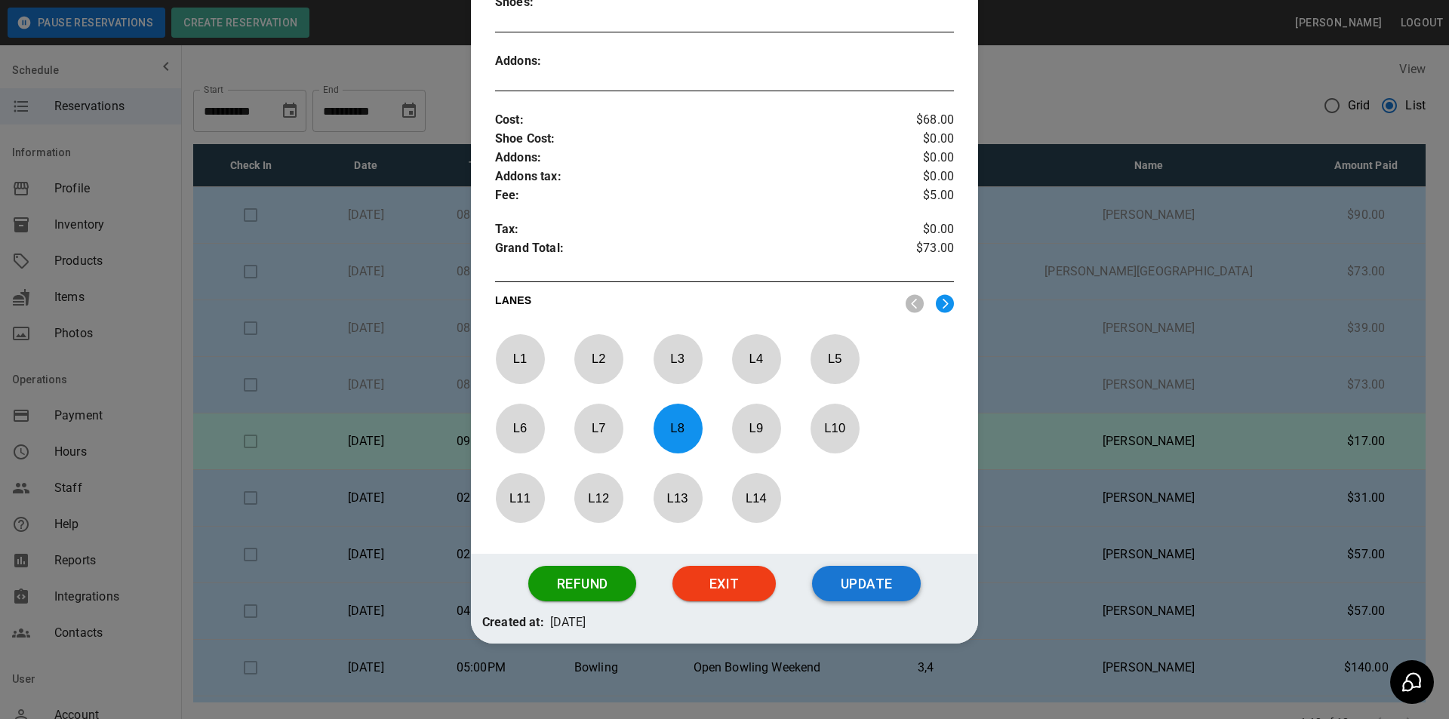
drag, startPoint x: 869, startPoint y: 568, endPoint x: 872, endPoint y: 586, distance: 18.5
click at [869, 570] on button "Update" at bounding box center [866, 584] width 109 height 36
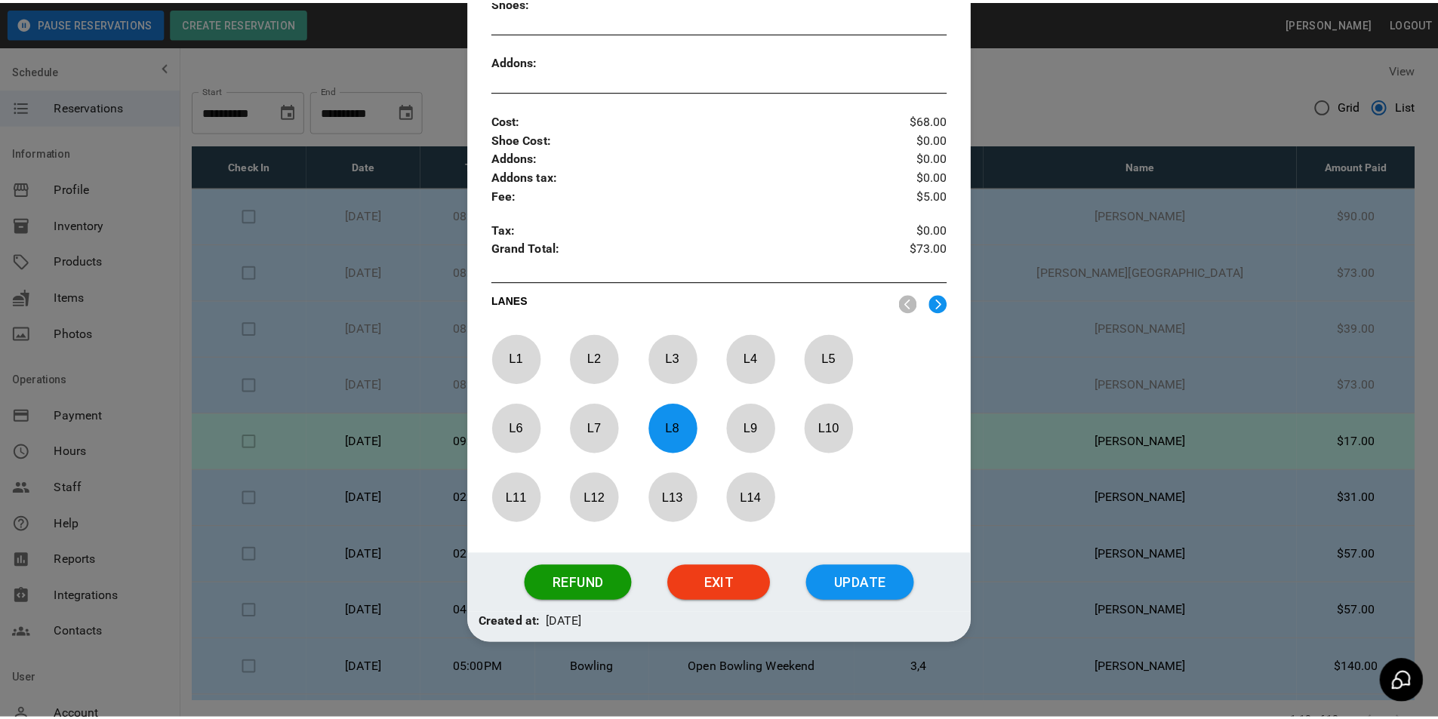
scroll to position [399, 0]
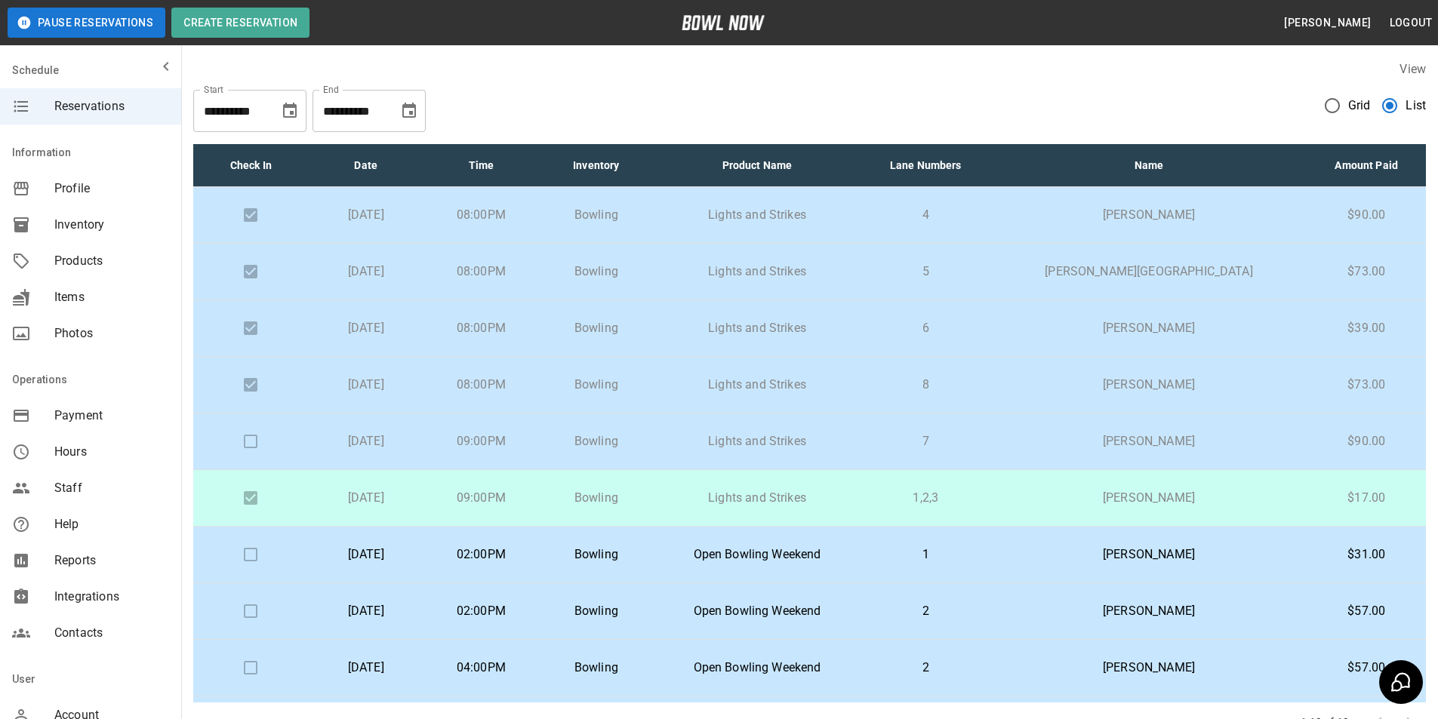
click at [991, 419] on td "7" at bounding box center [925, 442] width 131 height 57
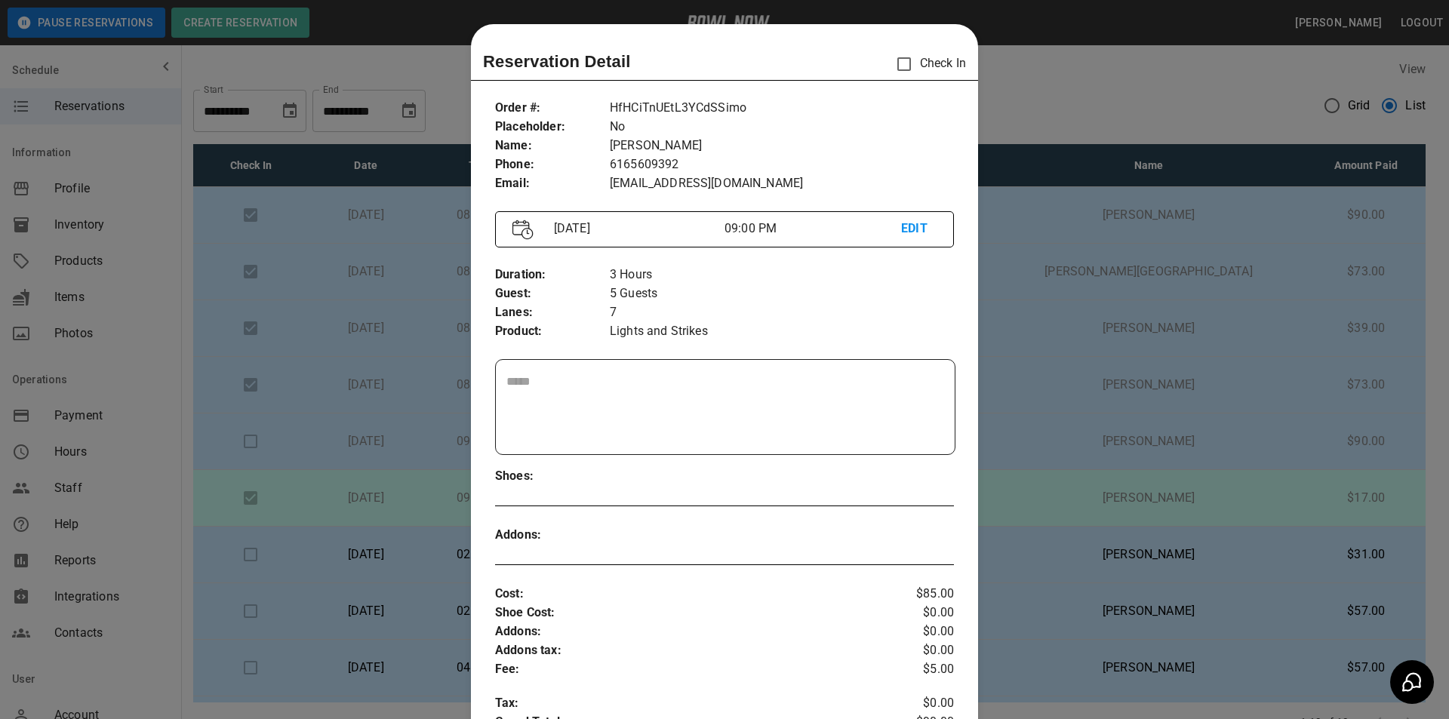
scroll to position [24, 0]
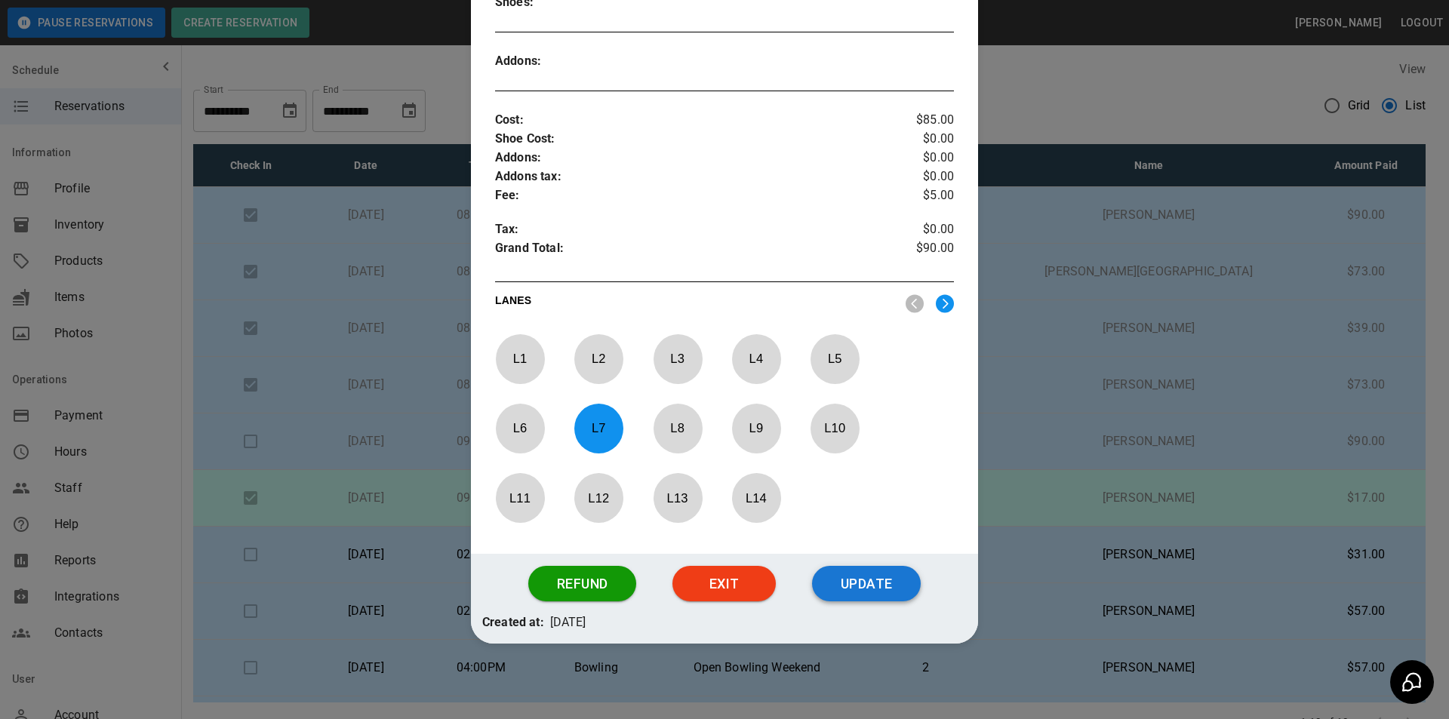
click at [876, 571] on button "Update" at bounding box center [866, 584] width 109 height 36
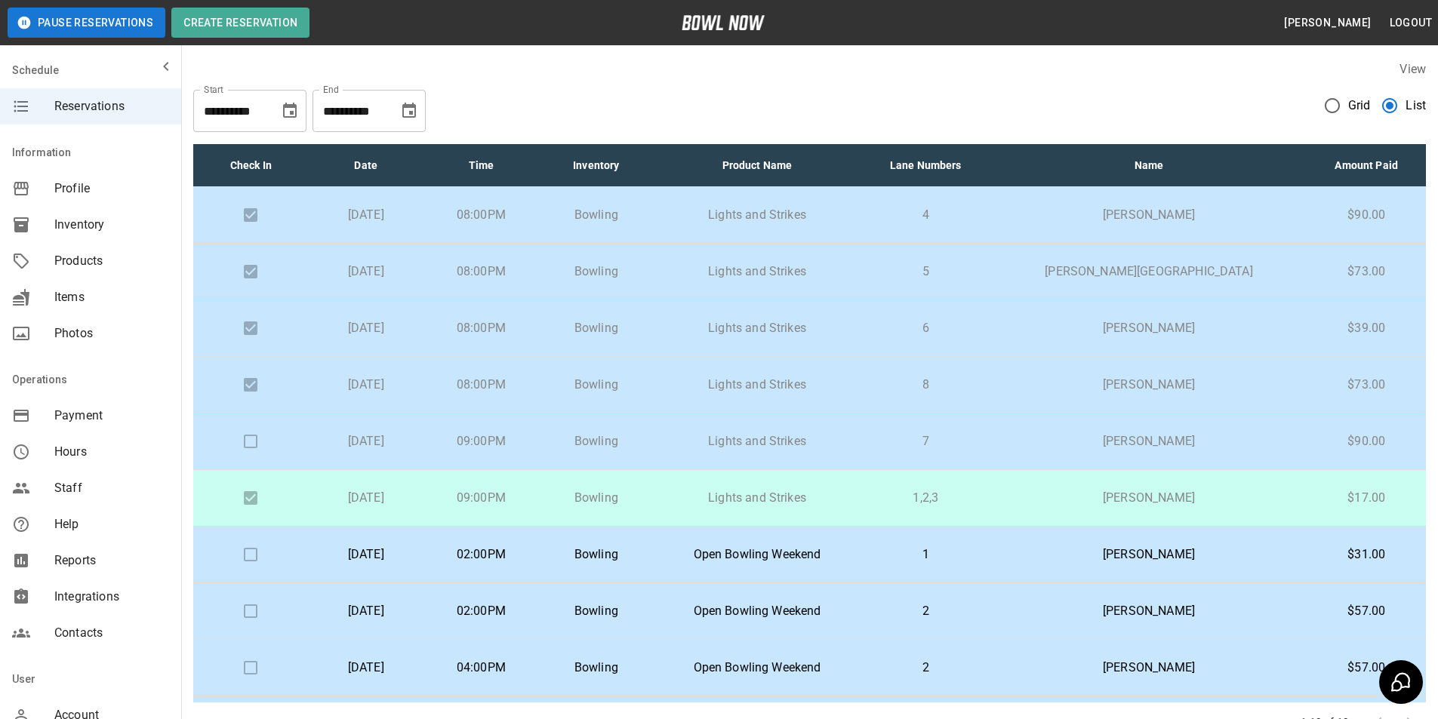
click at [258, 440] on td at bounding box center [250, 442] width 115 height 57
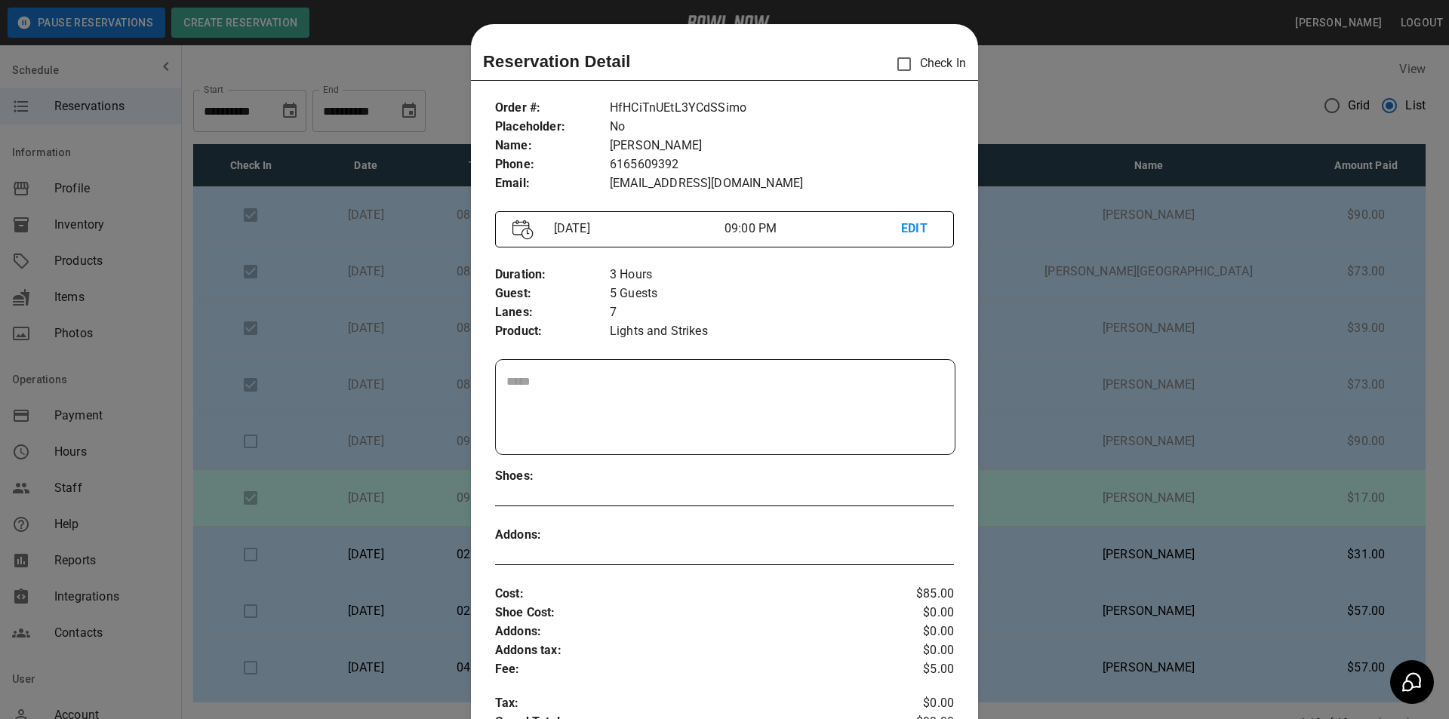
scroll to position [24, 0]
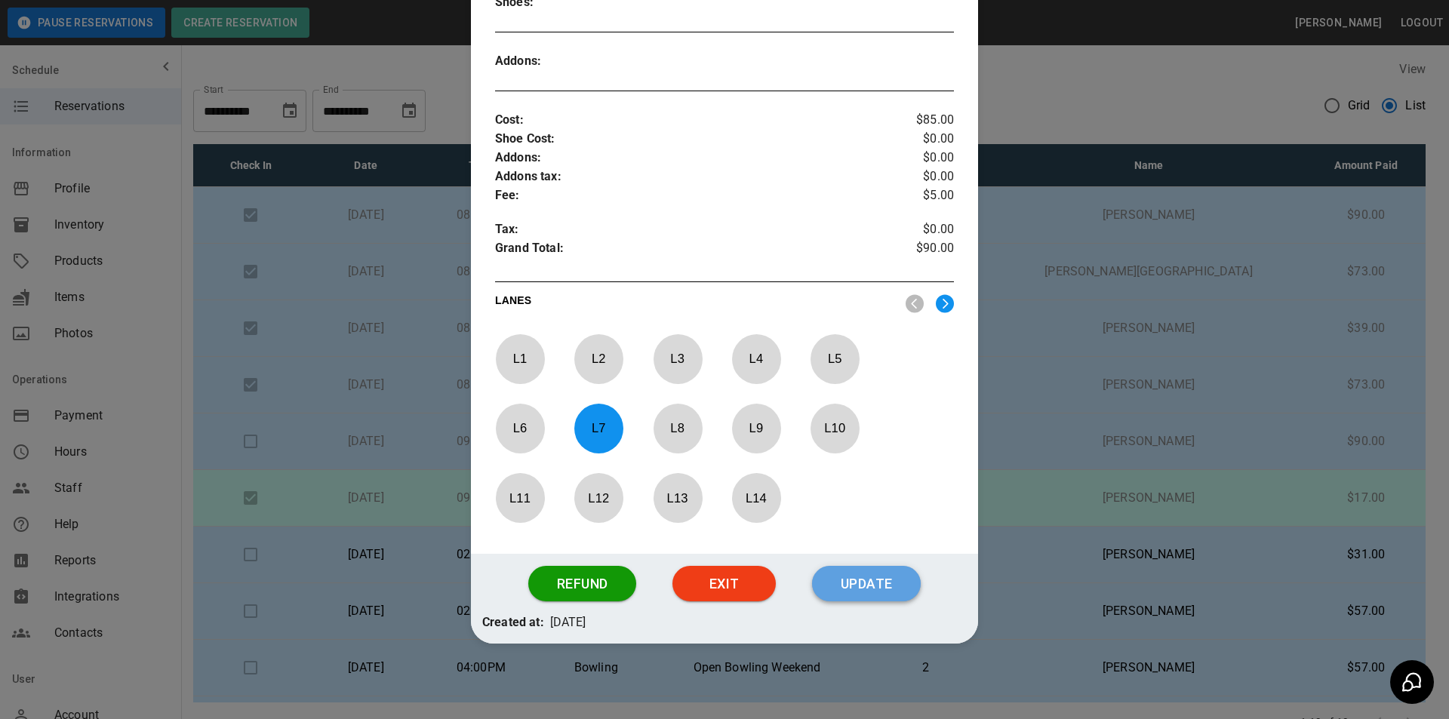
click at [836, 585] on button "Update" at bounding box center [866, 584] width 109 height 36
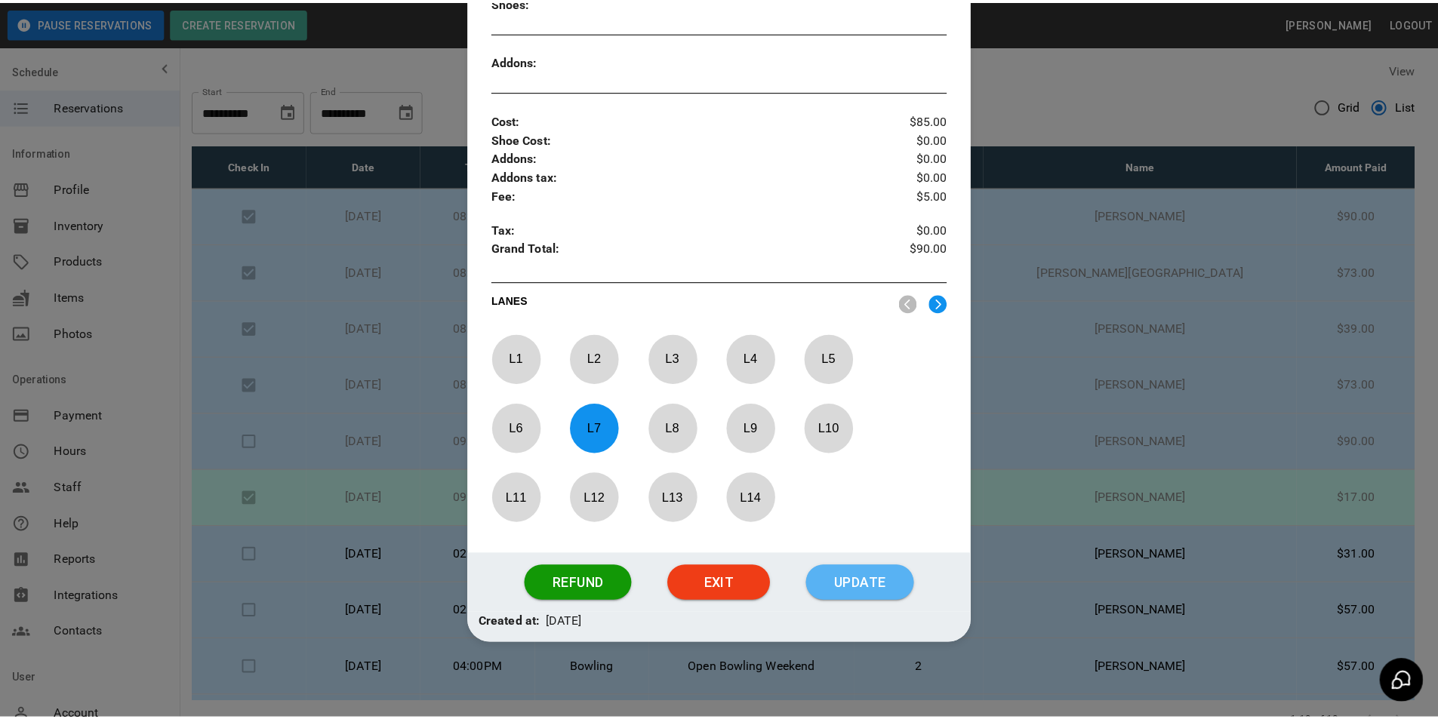
scroll to position [399, 0]
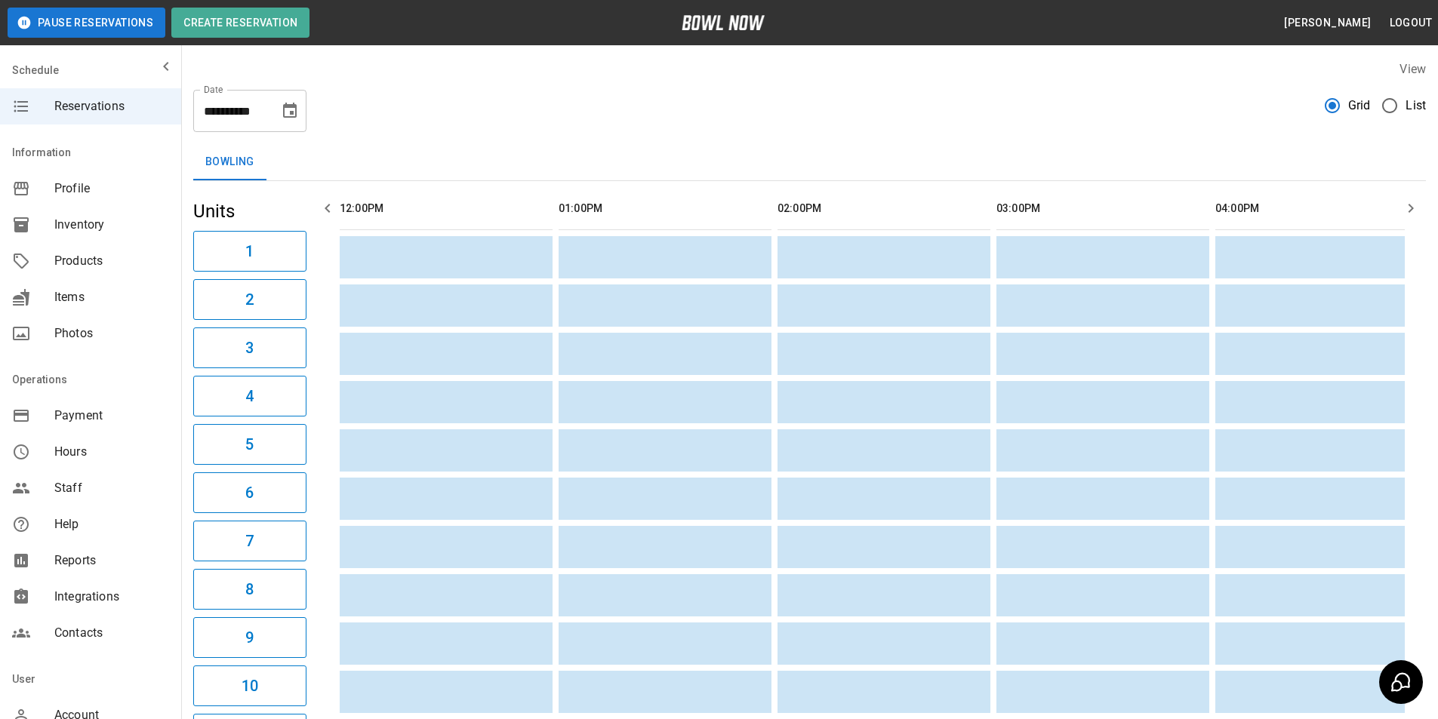
scroll to position [0, 1580]
